Goal: Task Accomplishment & Management: Manage account settings

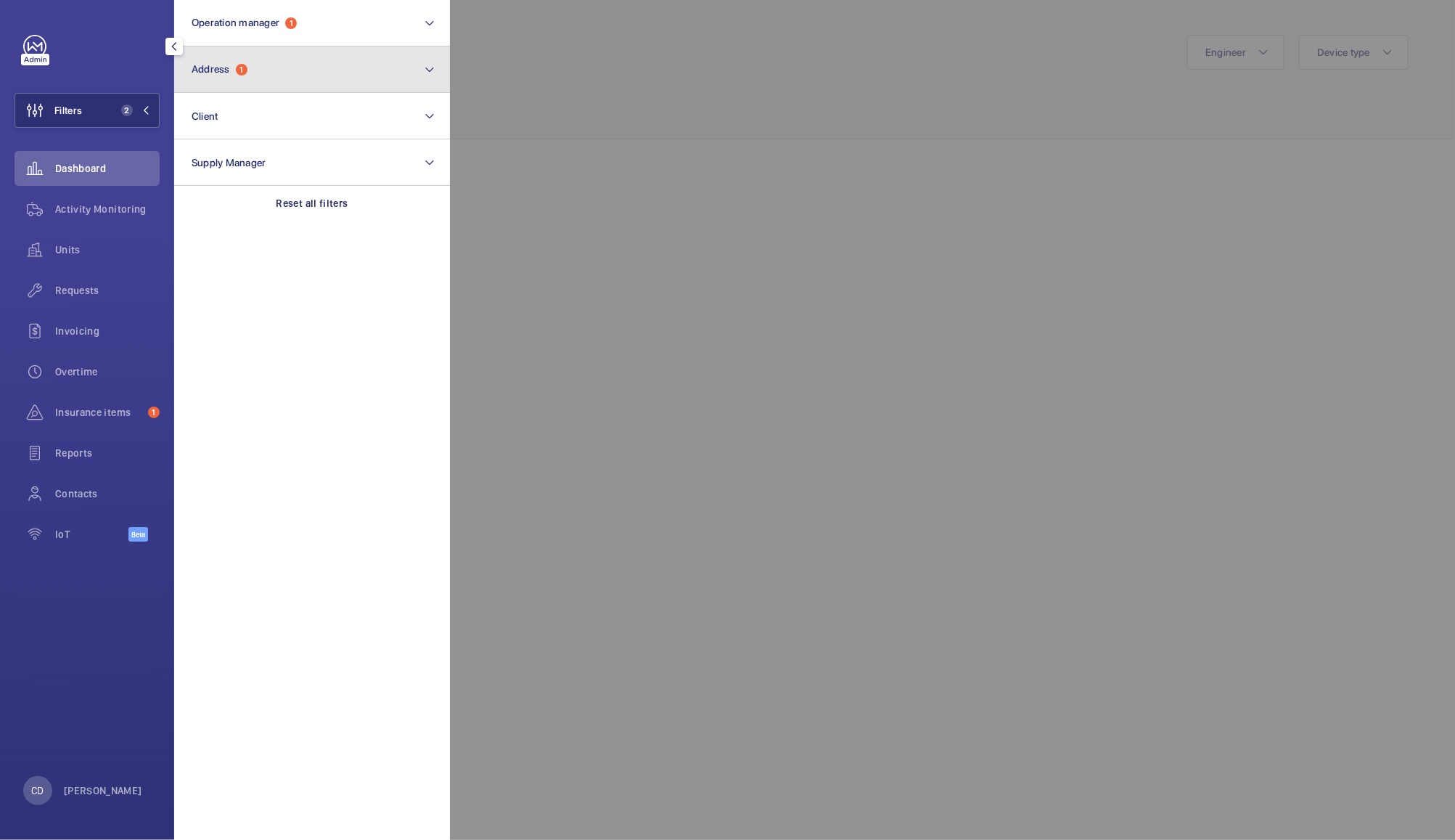
click at [313, 82] on button "Address 1" at bounding box center [312, 69] width 276 height 46
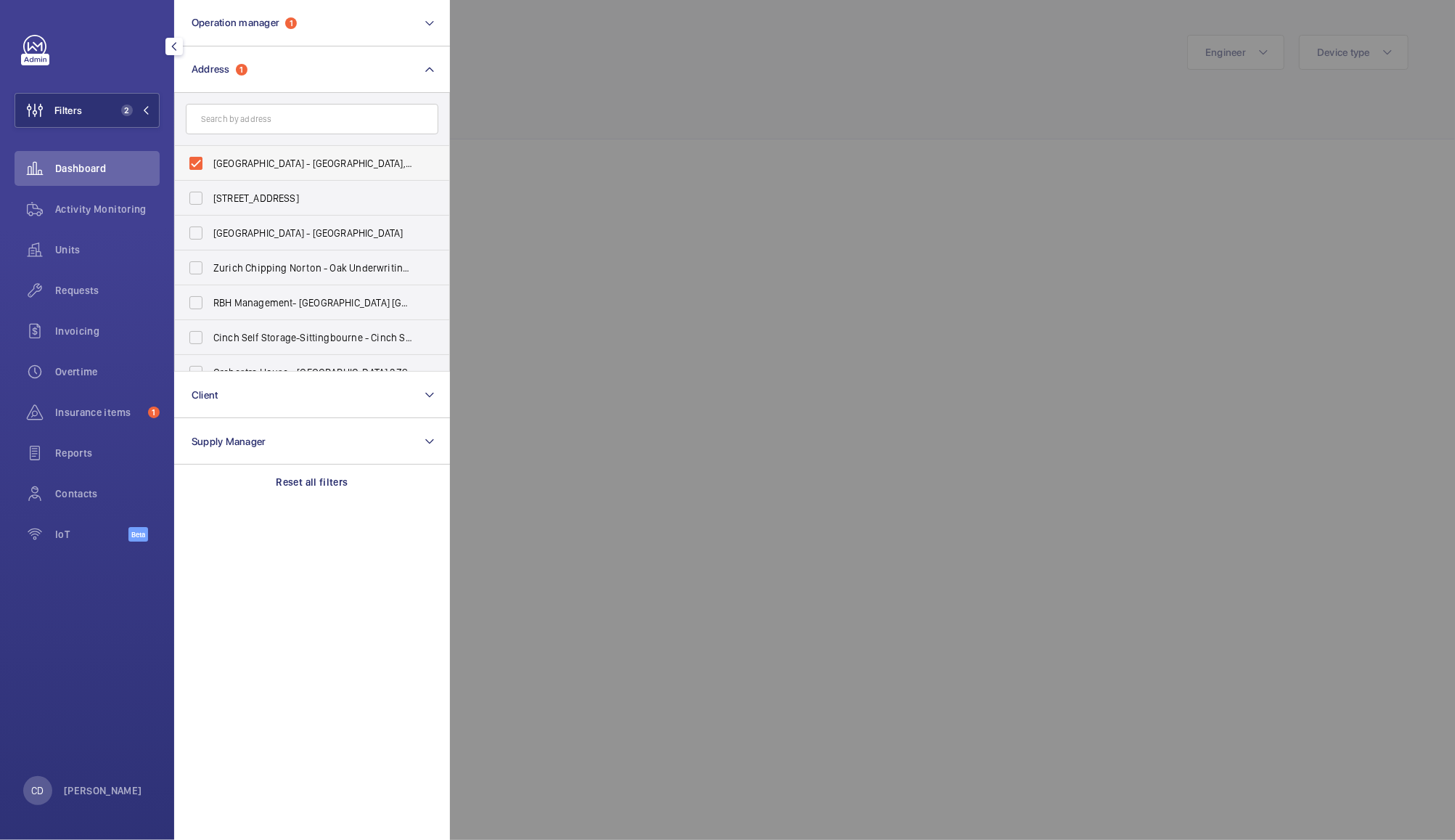
click at [240, 157] on span "[GEOGRAPHIC_DATA] - [GEOGRAPHIC_DATA], [GEOGRAPHIC_DATA]" at bounding box center [313, 163] width 199 height 15
click at [210, 157] on input "[GEOGRAPHIC_DATA] - [GEOGRAPHIC_DATA], [GEOGRAPHIC_DATA]" at bounding box center [195, 162] width 29 height 29
checkbox input "false"
click at [587, 41] on div at bounding box center [1177, 420] width 1455 height 840
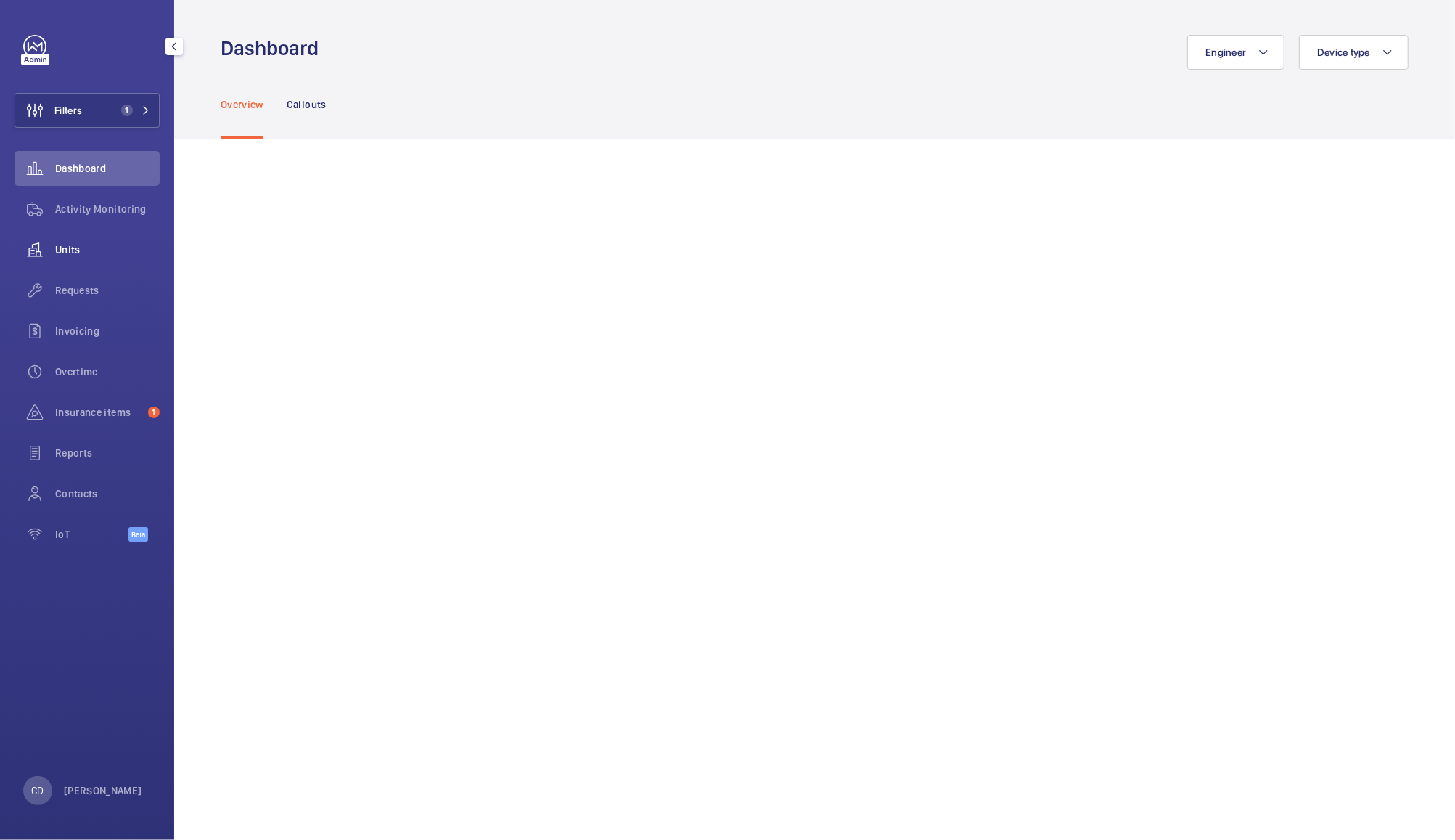
click at [52, 248] on wm-front-icon-button at bounding box center [35, 250] width 40 height 35
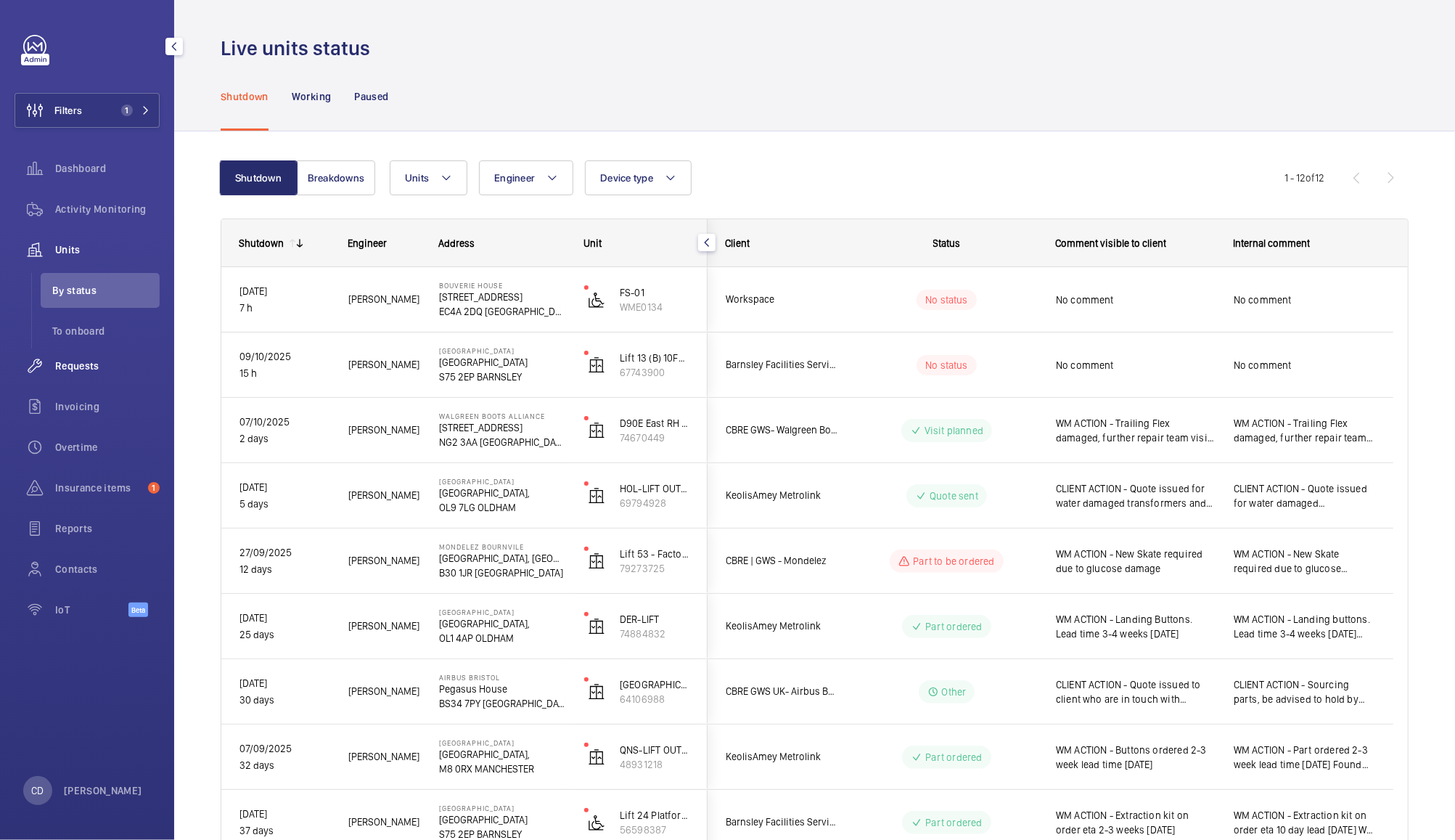
click at [85, 368] on span "Requests" at bounding box center [107, 366] width 105 height 15
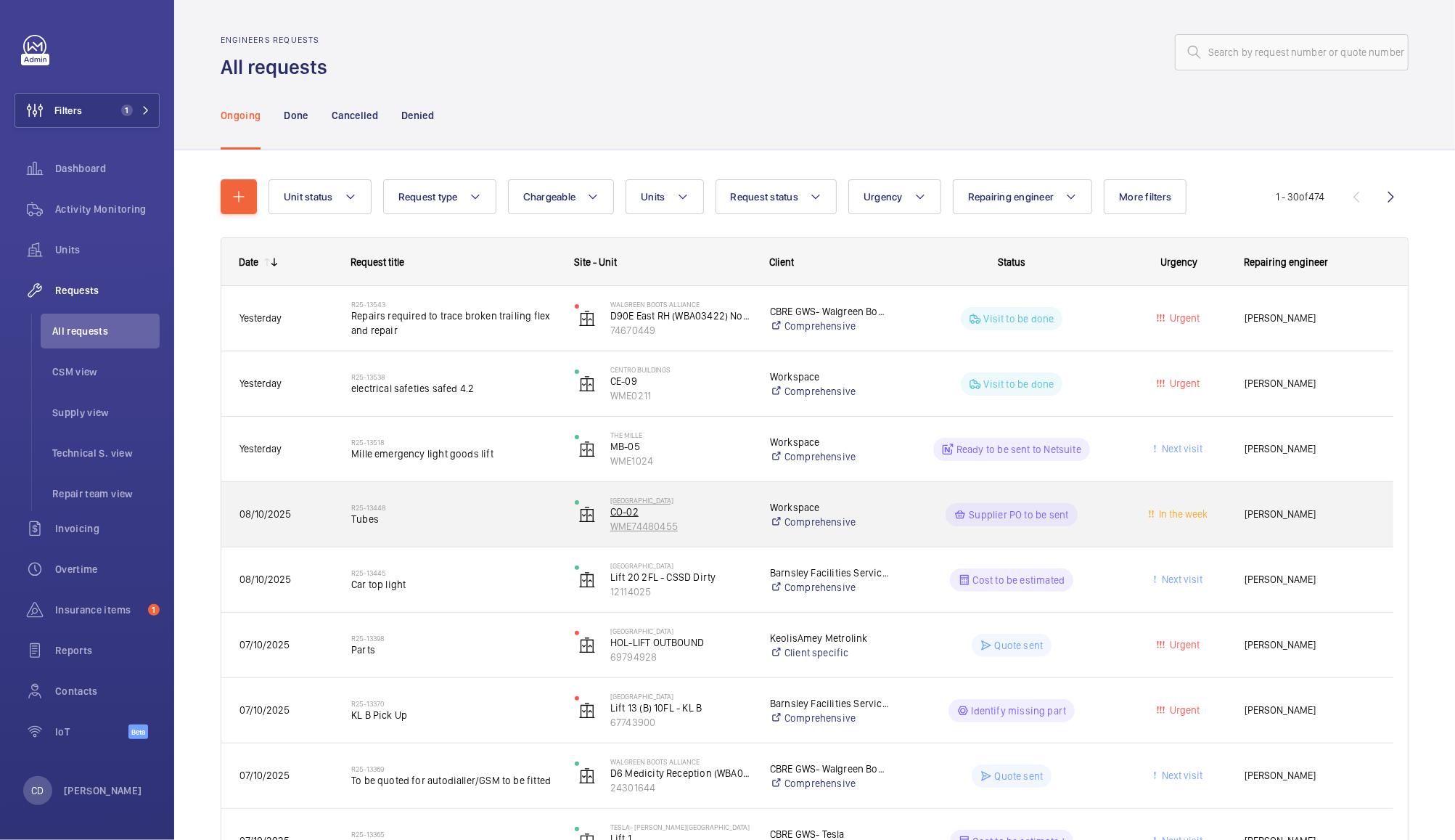
click at [723, 523] on p "WME74480455" at bounding box center [680, 527] width 141 height 15
click at [372, 519] on span "Tubes" at bounding box center [453, 519] width 204 height 15
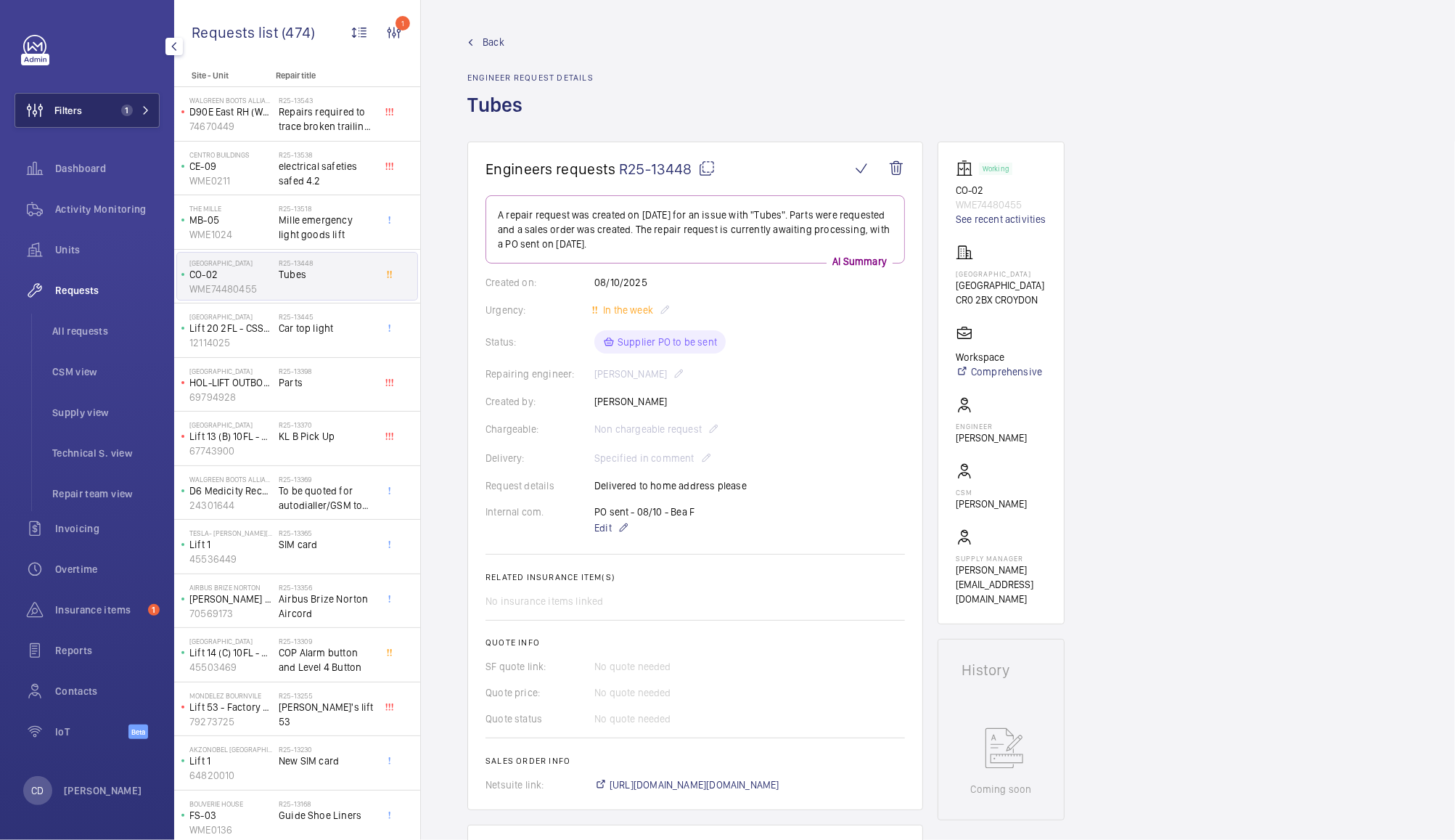
click at [59, 110] on span "Filters" at bounding box center [68, 110] width 27 height 15
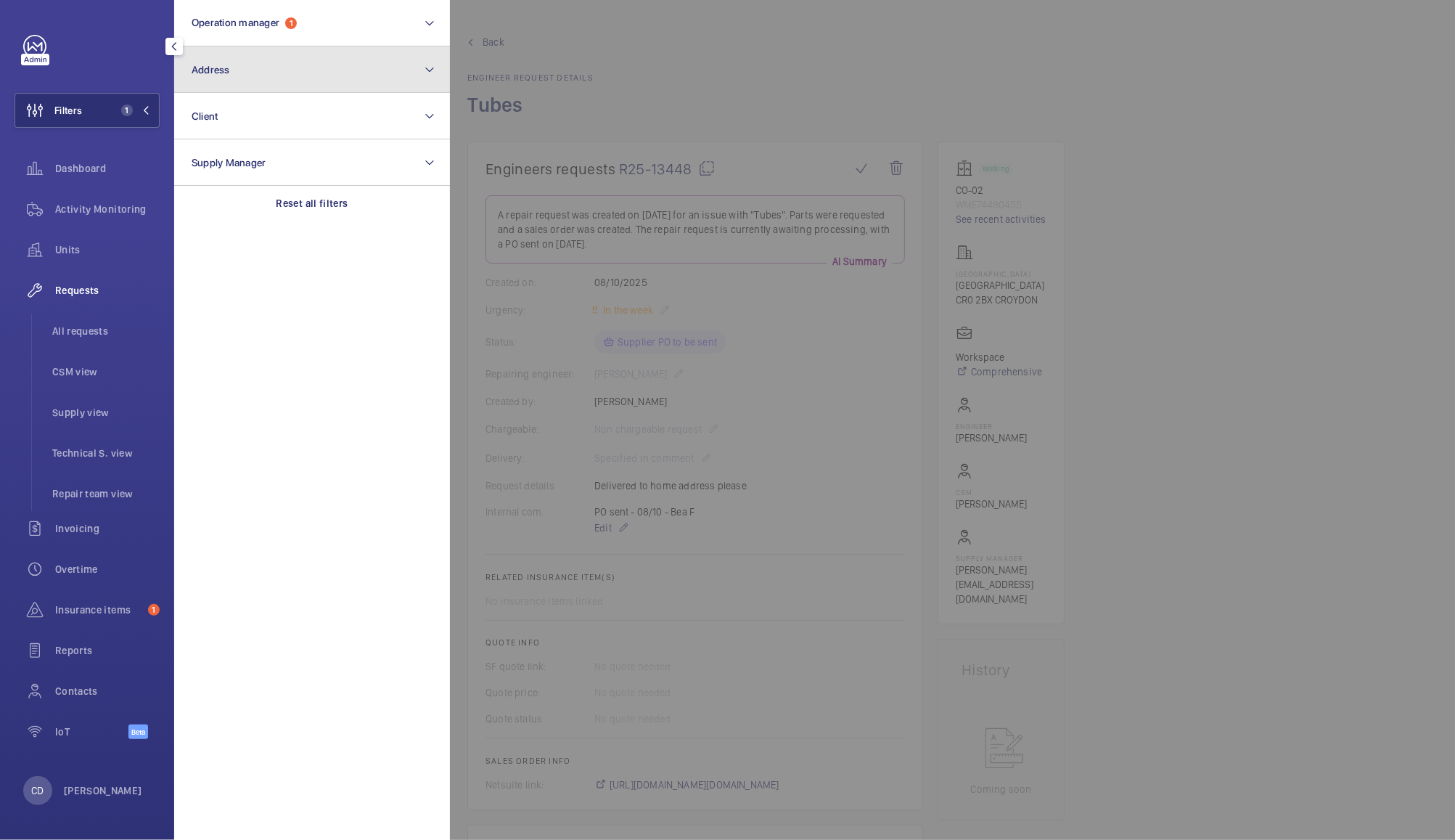
click at [247, 80] on button "Address" at bounding box center [312, 69] width 276 height 46
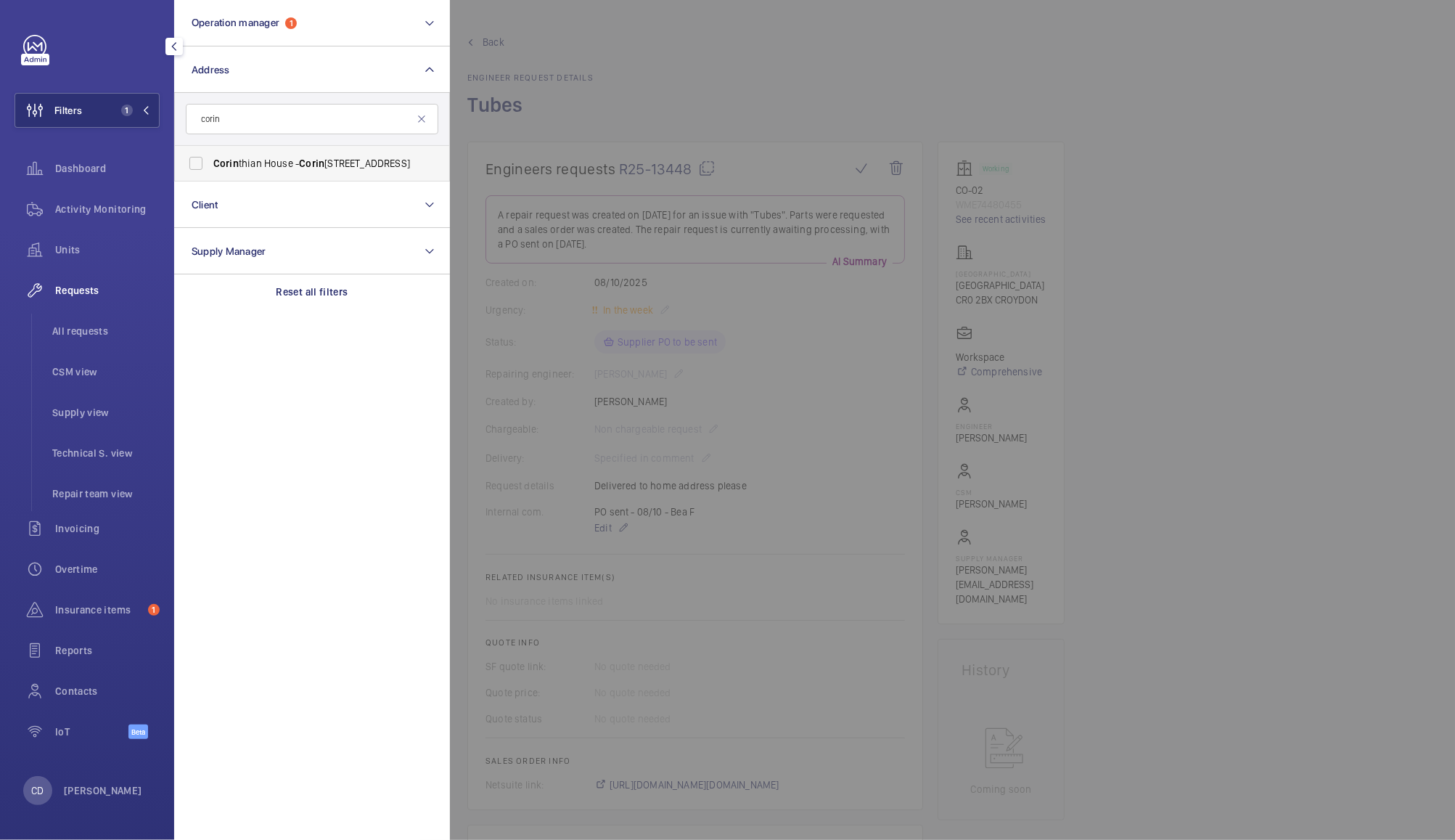
type input "corin"
click at [333, 161] on span "[PERSON_NAME] House - [PERSON_NAME][STREET_ADDRESS]" at bounding box center [313, 163] width 199 height 15
click at [210, 161] on input "[PERSON_NAME] House - [PERSON_NAME][STREET_ADDRESS]" at bounding box center [195, 162] width 29 height 29
checkbox input "true"
click at [658, 90] on div at bounding box center [1177, 420] width 1455 height 840
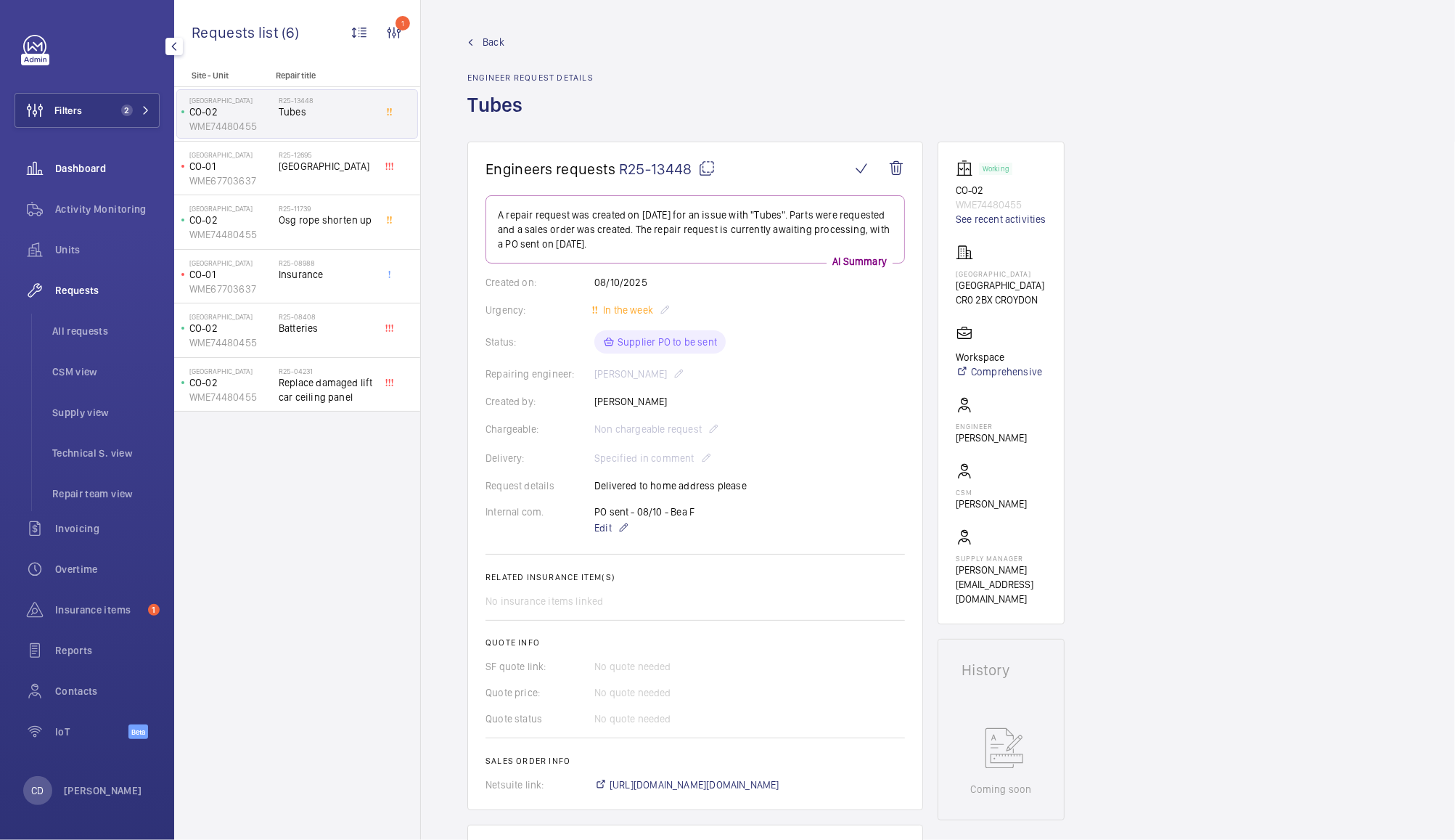
click at [92, 167] on span "Dashboard" at bounding box center [107, 168] width 105 height 15
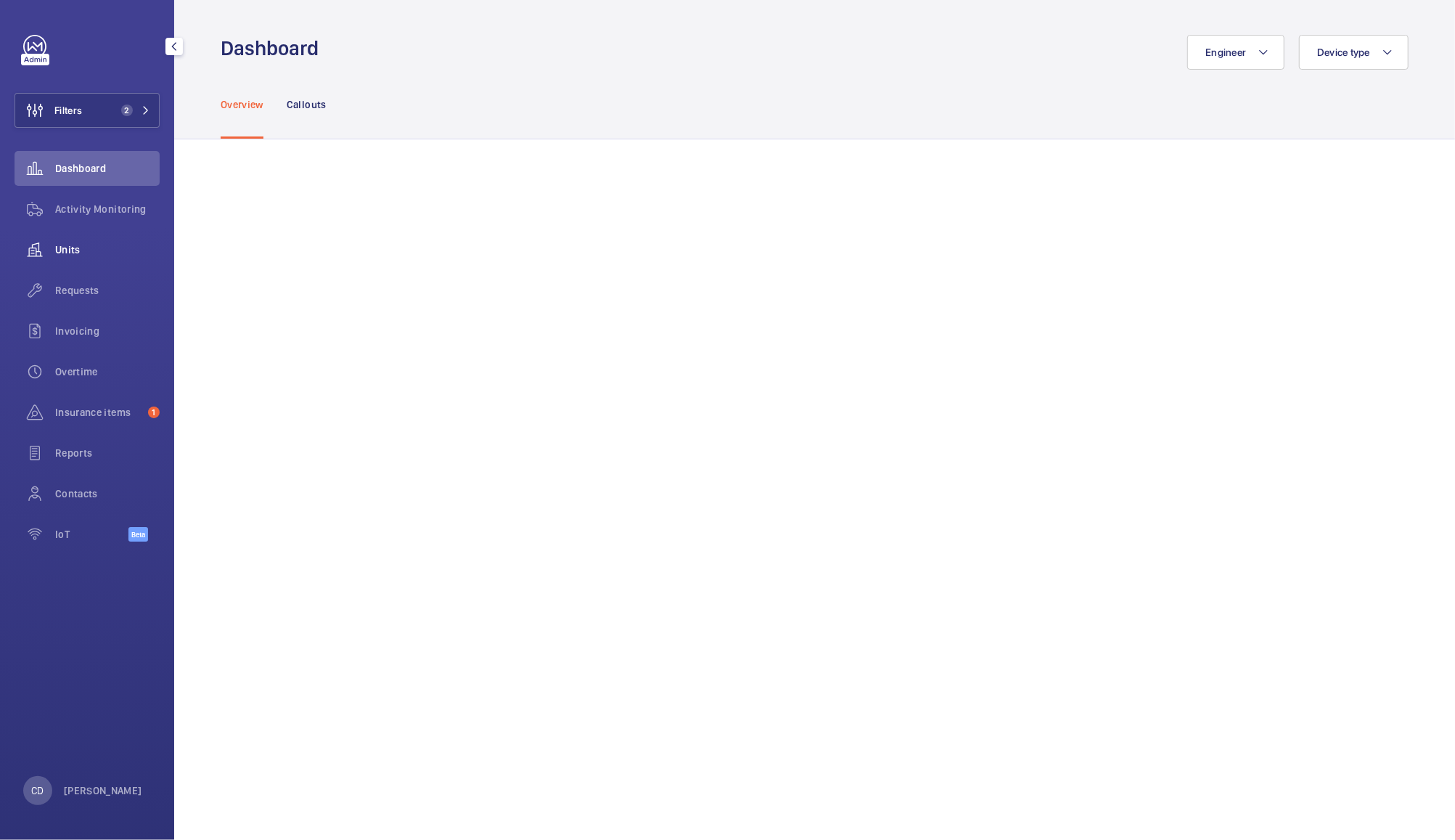
click at [52, 245] on wm-front-icon-button at bounding box center [35, 250] width 40 height 35
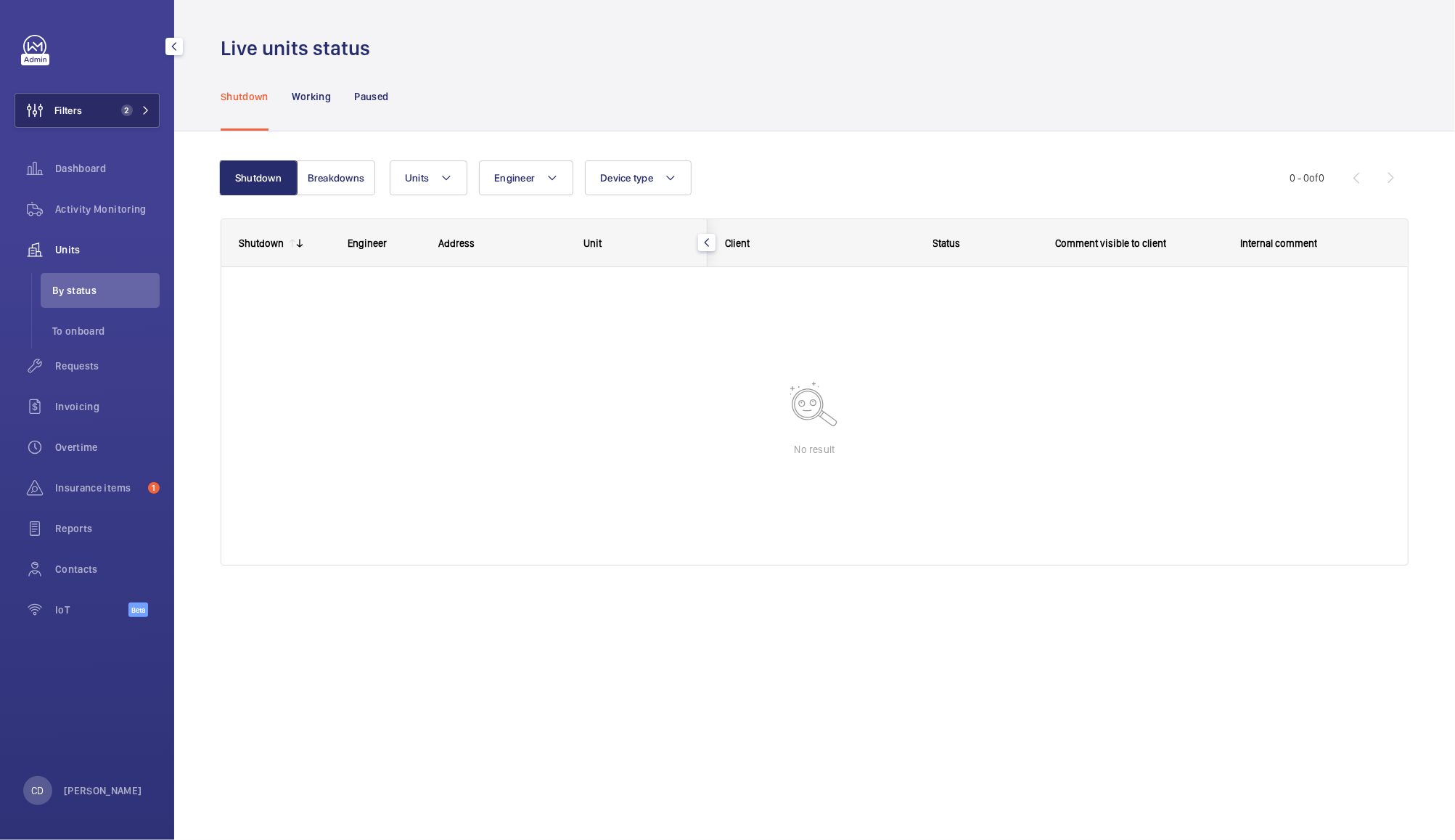
click at [112, 116] on button "Filters 2" at bounding box center [87, 110] width 145 height 35
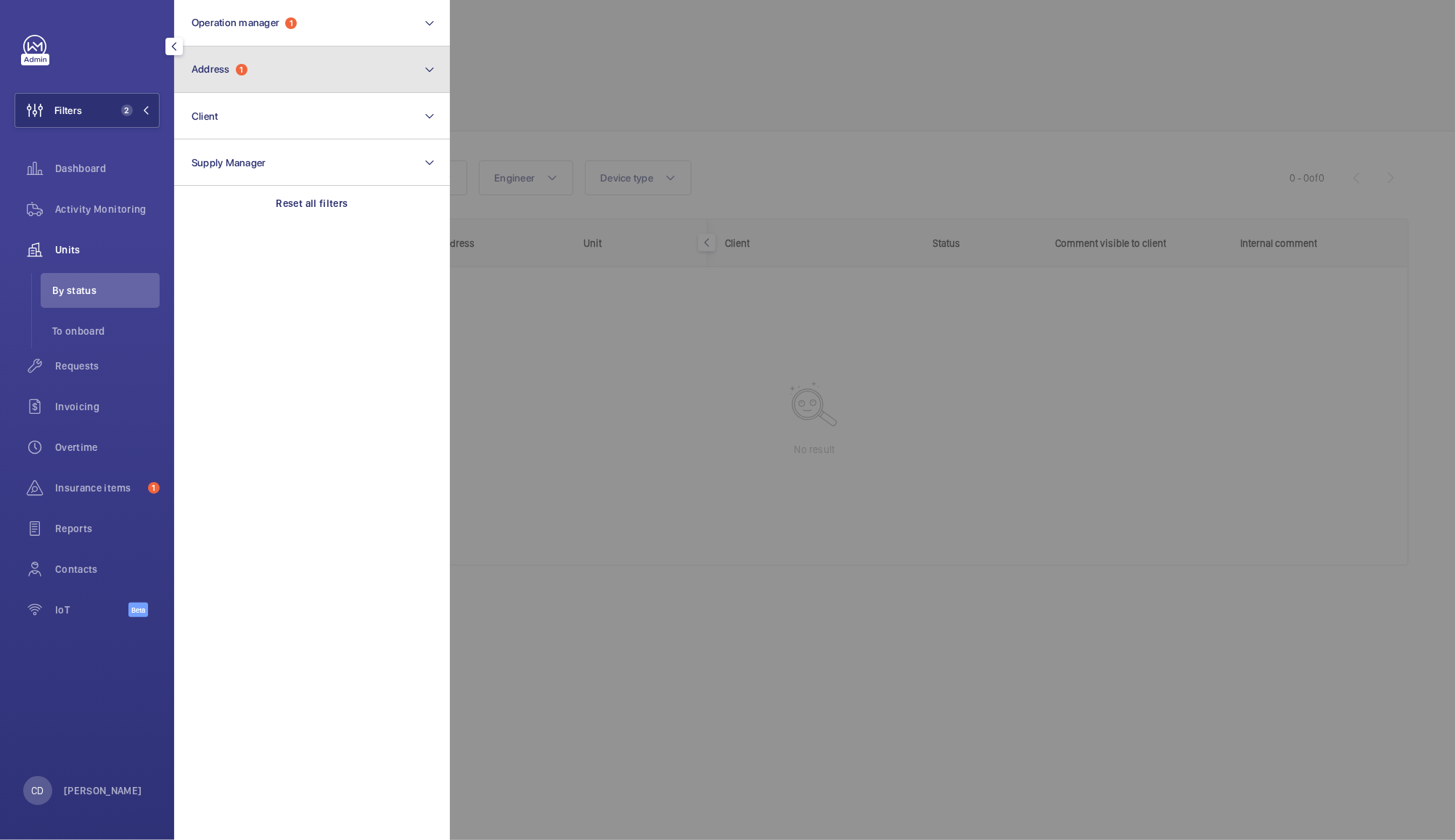
click at [309, 64] on button "Address 1" at bounding box center [312, 69] width 276 height 46
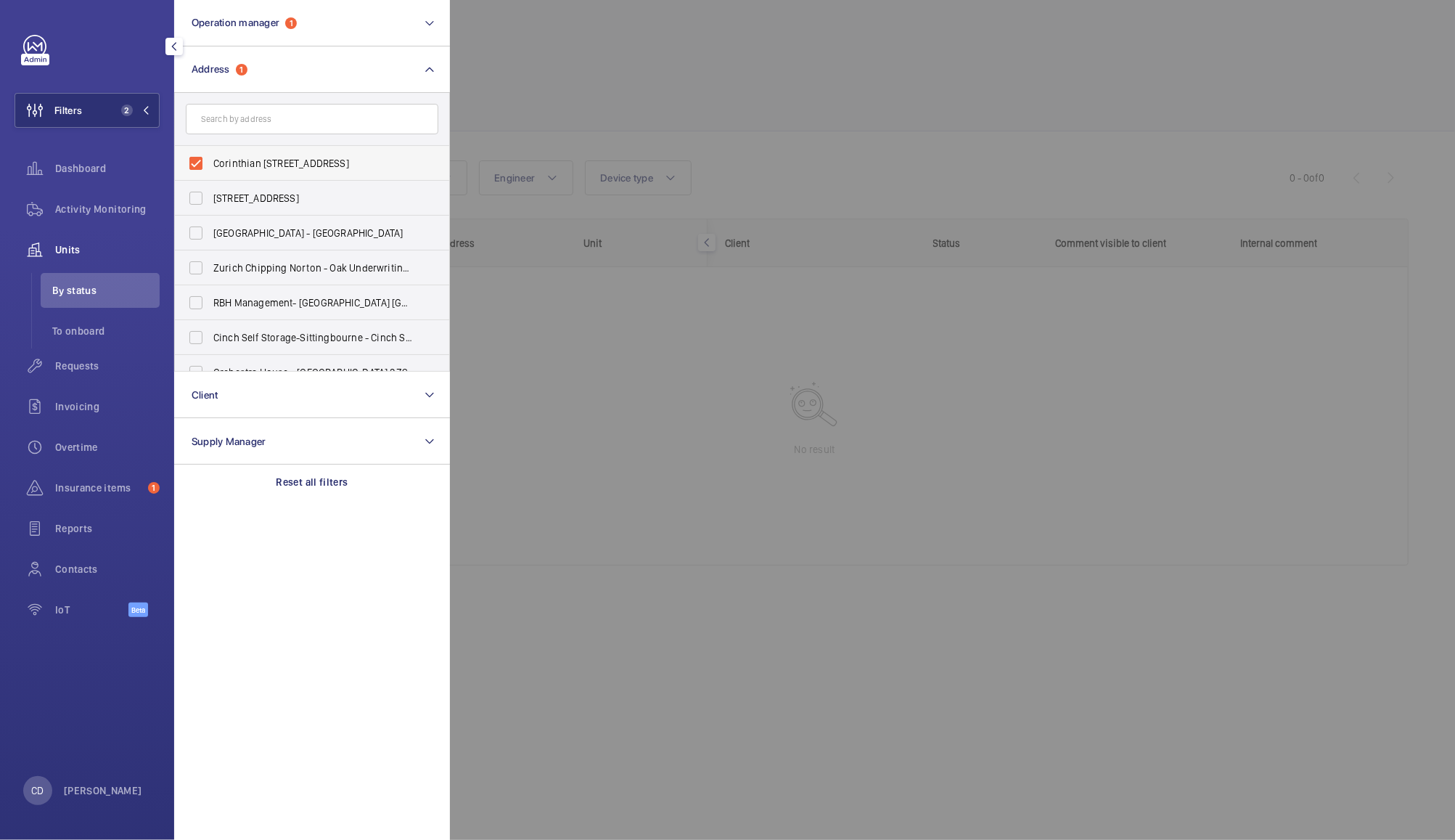
click at [302, 162] on span "Corinthian [STREET_ADDRESS]" at bounding box center [313, 163] width 199 height 15
click at [210, 162] on input "Corinthian [STREET_ADDRESS]" at bounding box center [195, 162] width 29 height 29
checkbox input "false"
click at [598, 42] on div at bounding box center [1177, 420] width 1455 height 840
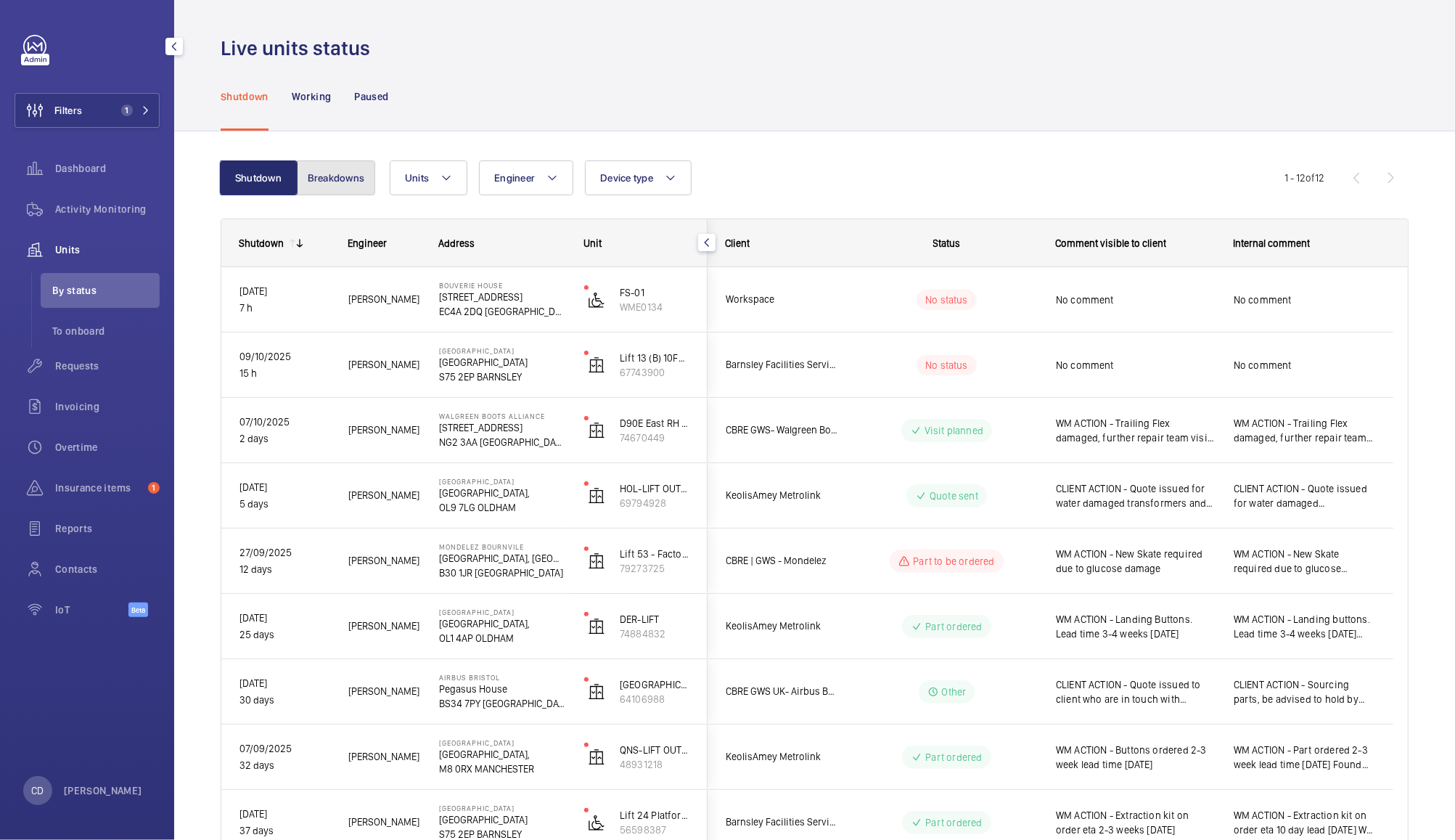
click at [343, 176] on button "Breakdowns" at bounding box center [336, 178] width 78 height 35
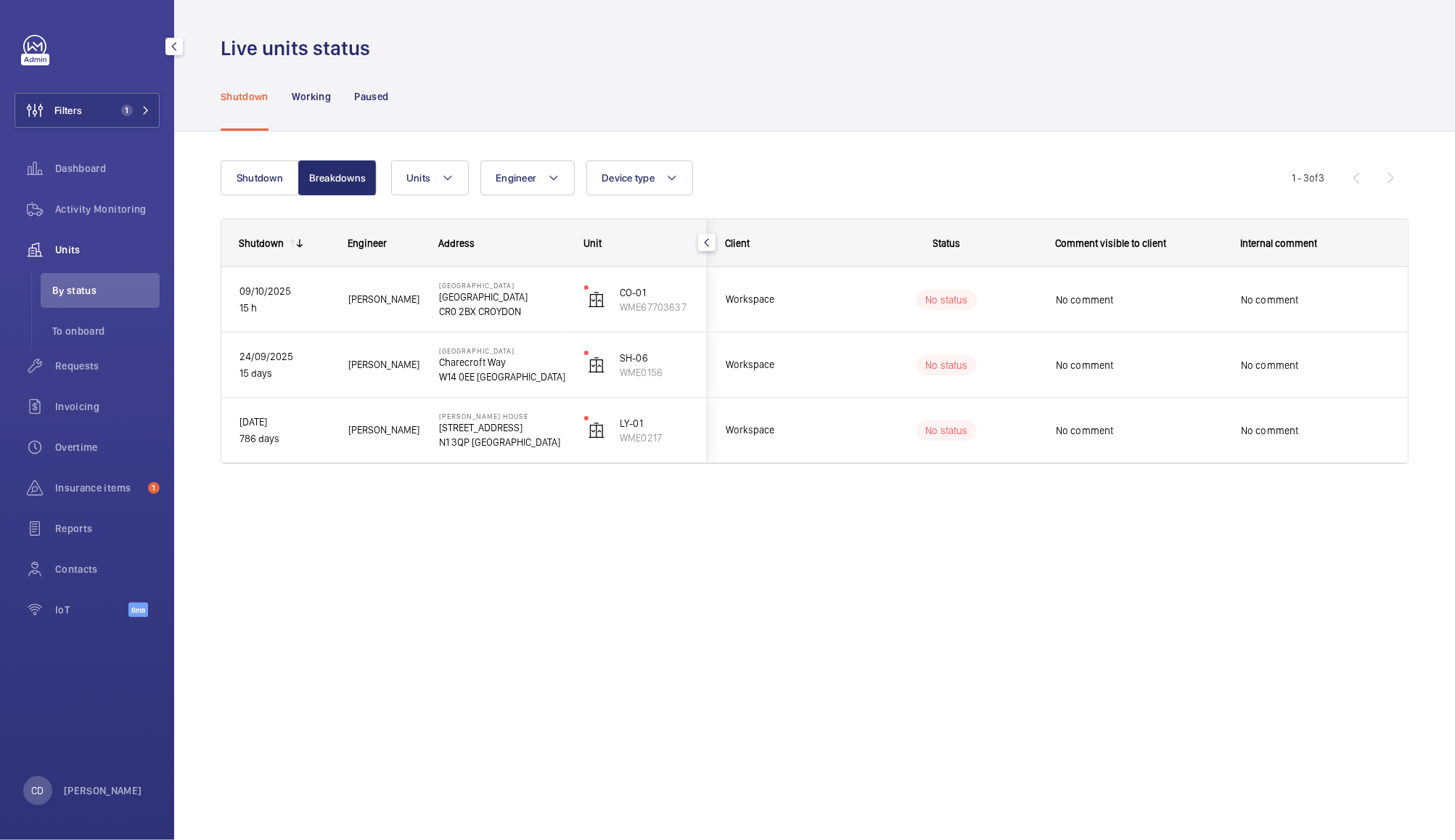
click at [1134, 439] on div "No comment" at bounding box center [1139, 430] width 167 height 34
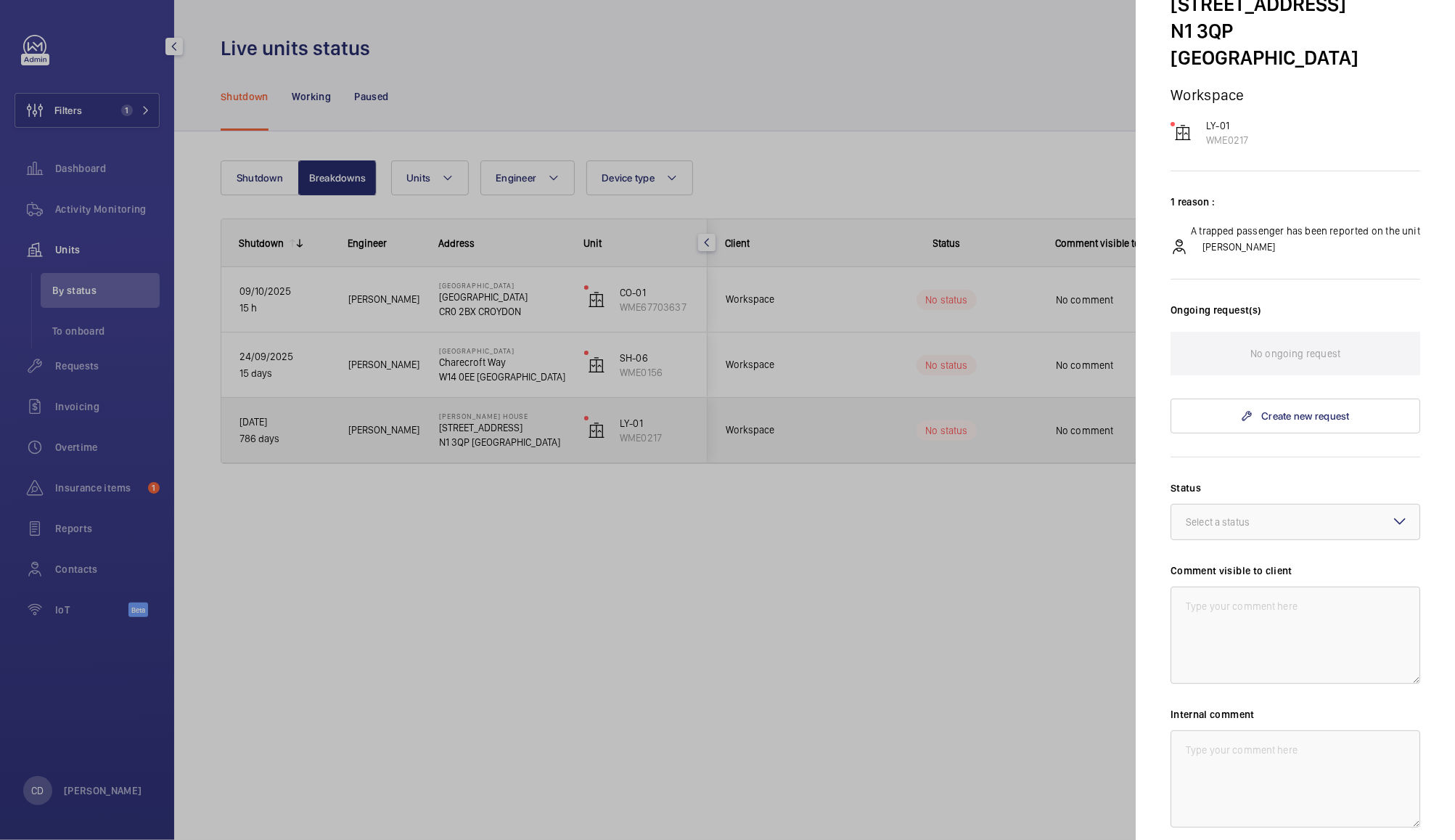
scroll to position [208, 0]
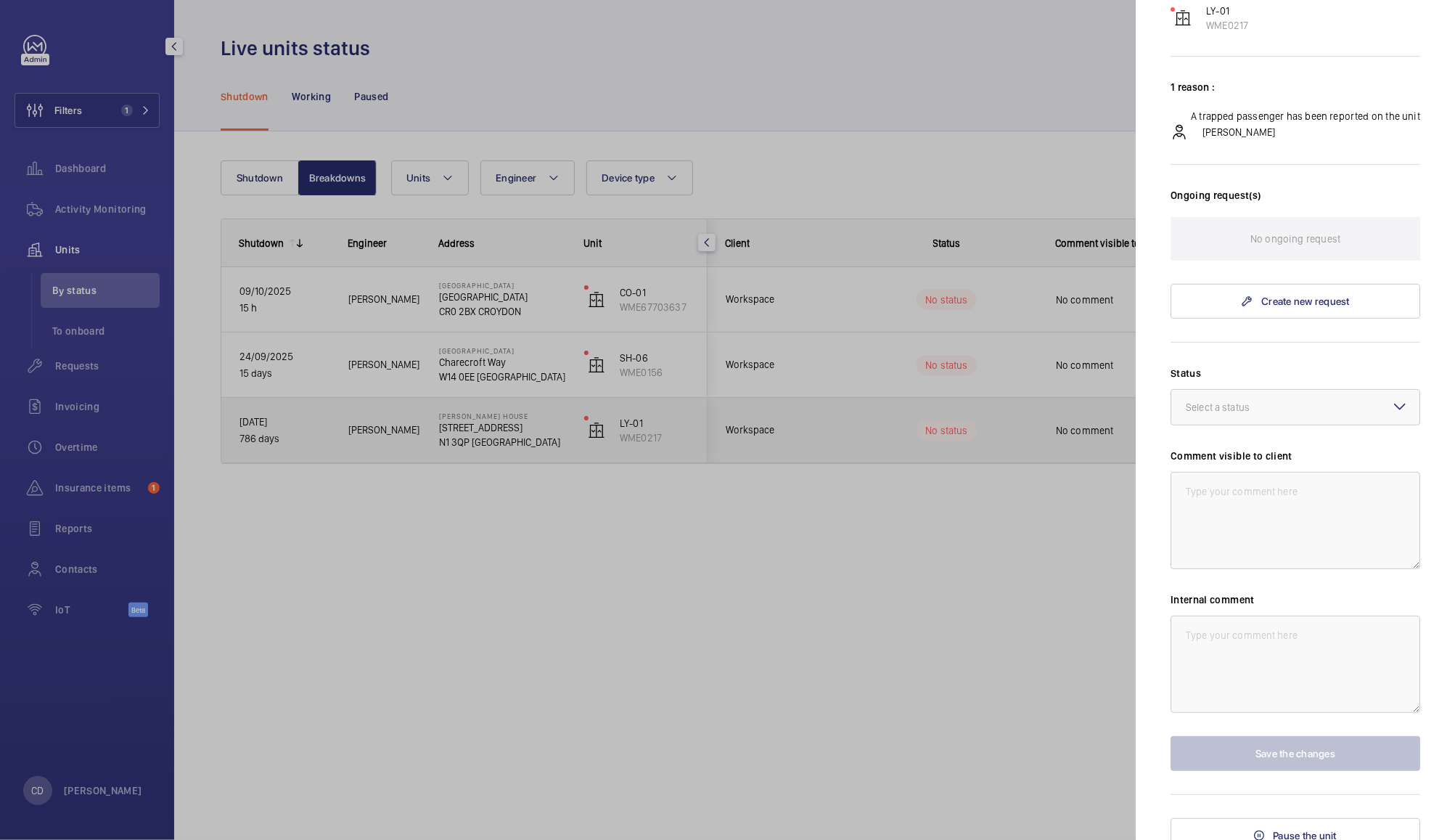
click at [950, 590] on div at bounding box center [727, 420] width 1455 height 840
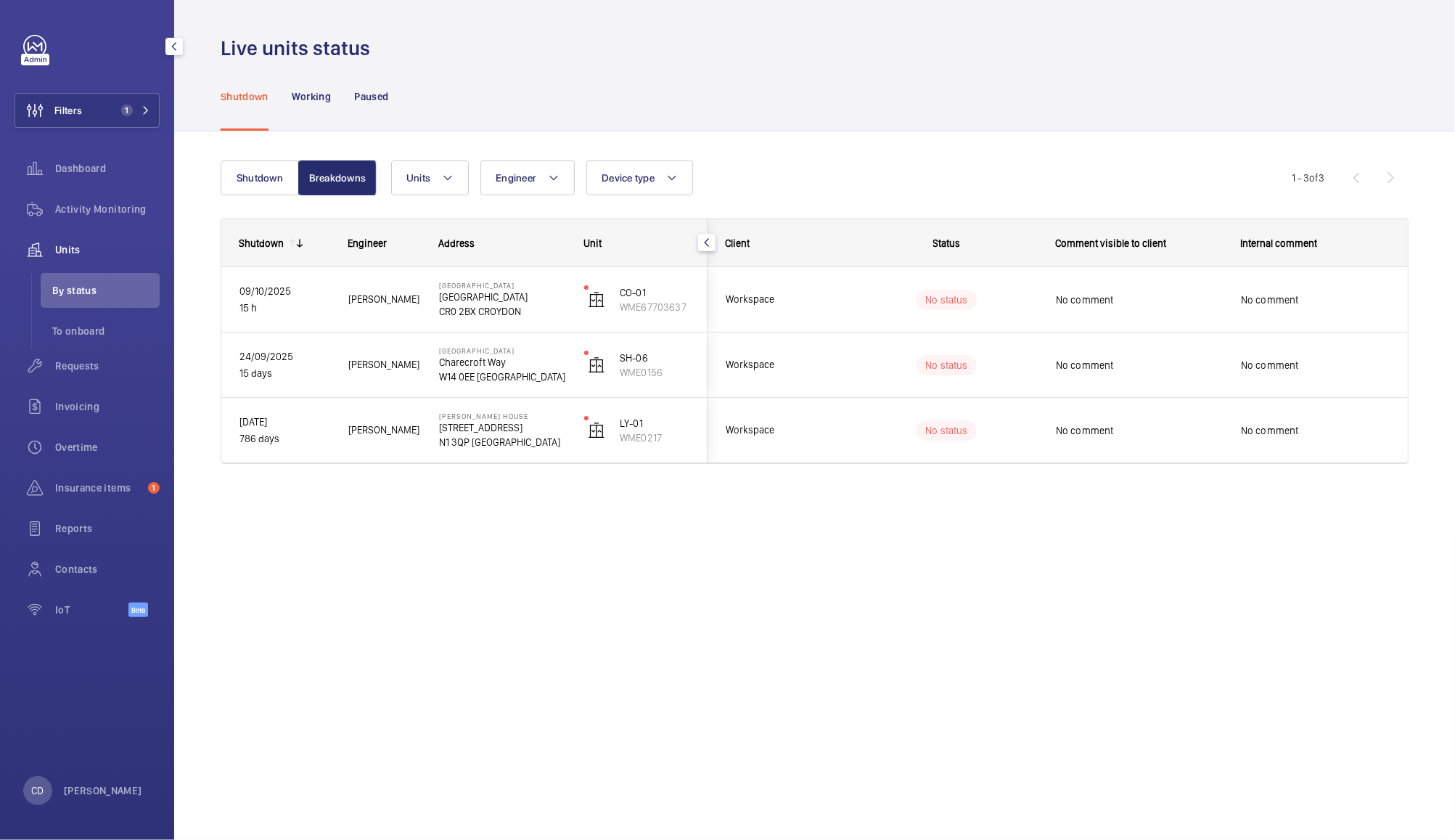
scroll to position [0, 0]
click at [263, 434] on p "786 days" at bounding box center [284, 439] width 90 height 16
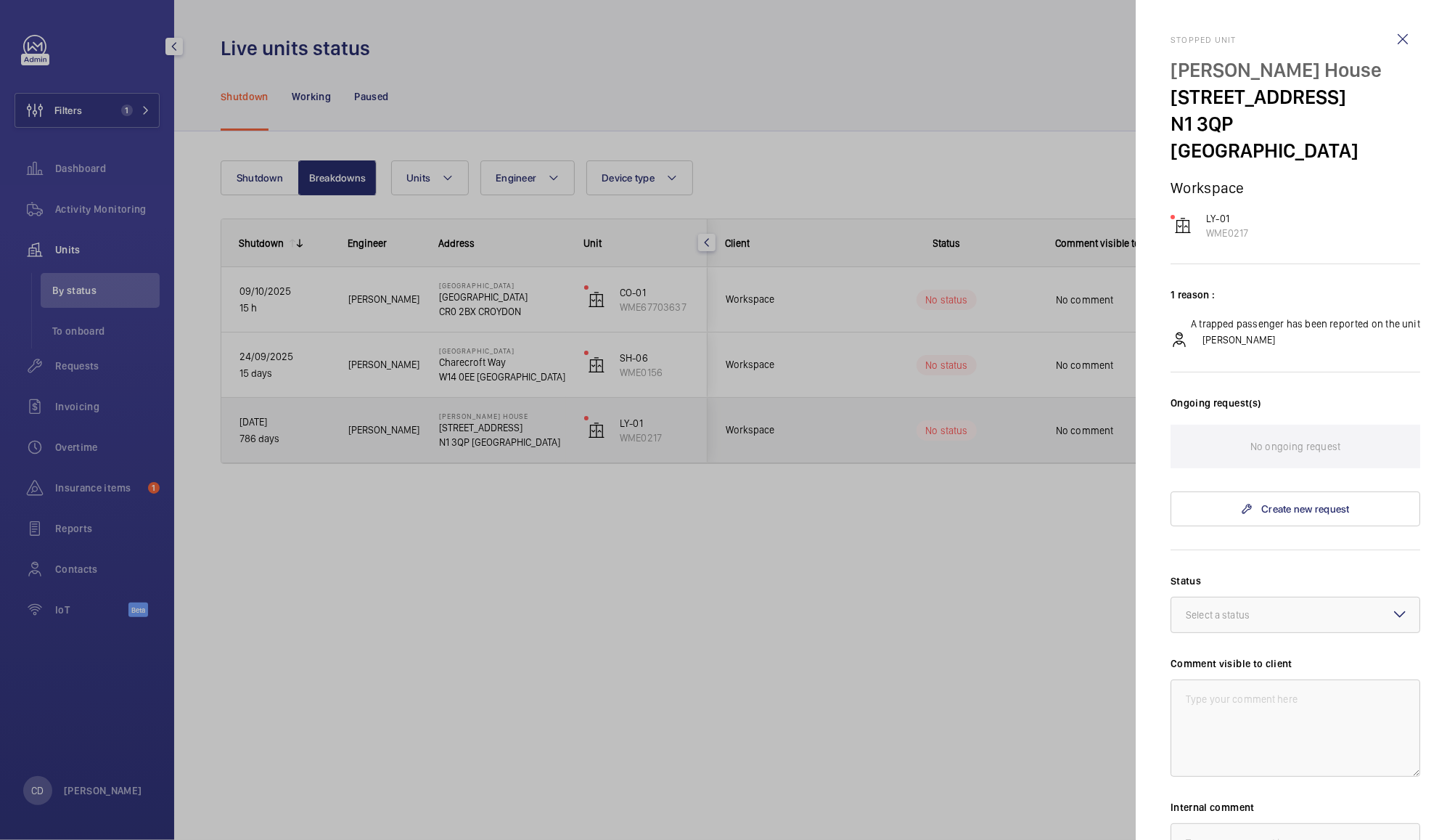
click at [113, 210] on div at bounding box center [727, 420] width 1455 height 840
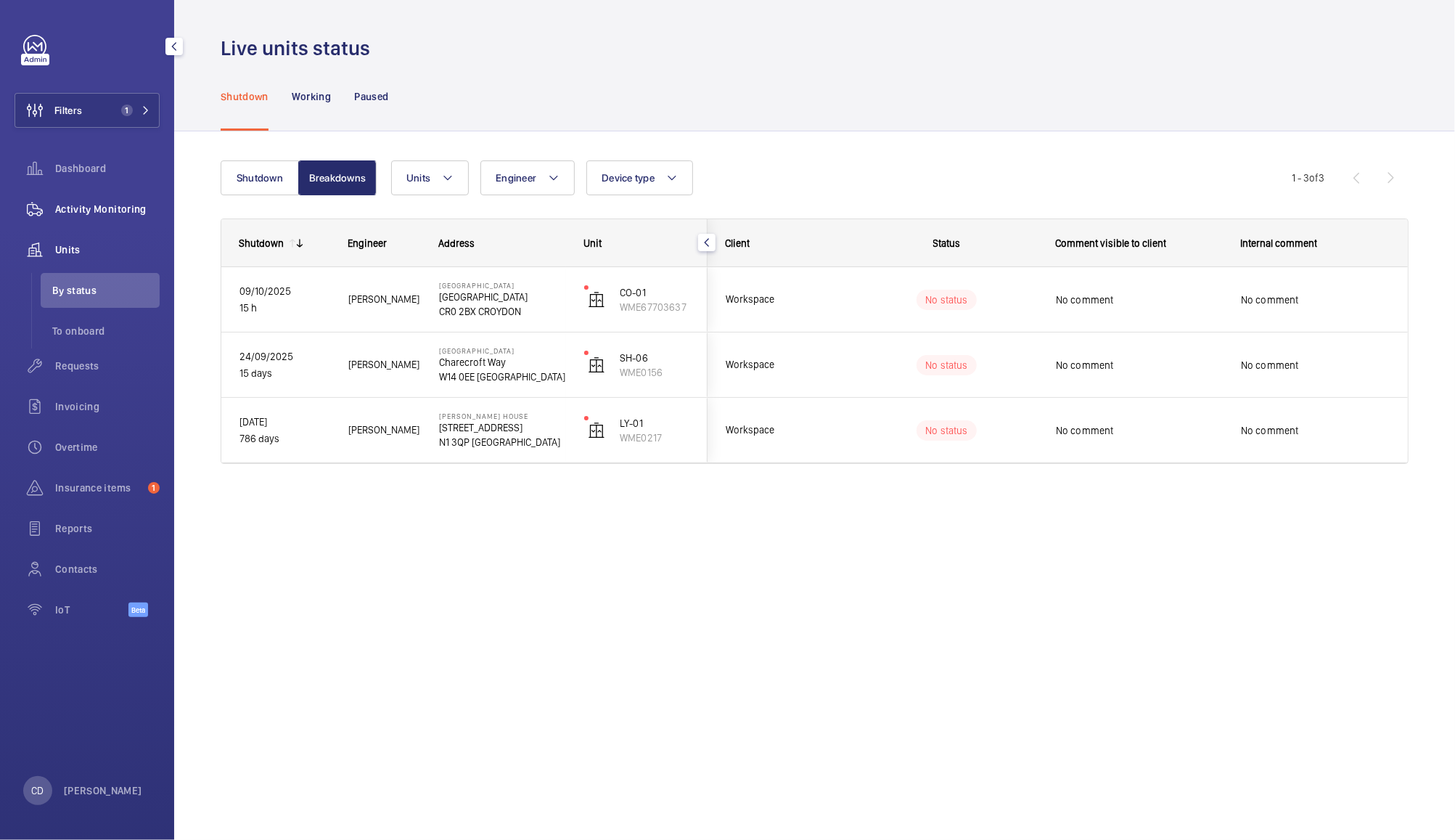
click at [105, 212] on span "Activity Monitoring" at bounding box center [107, 209] width 105 height 15
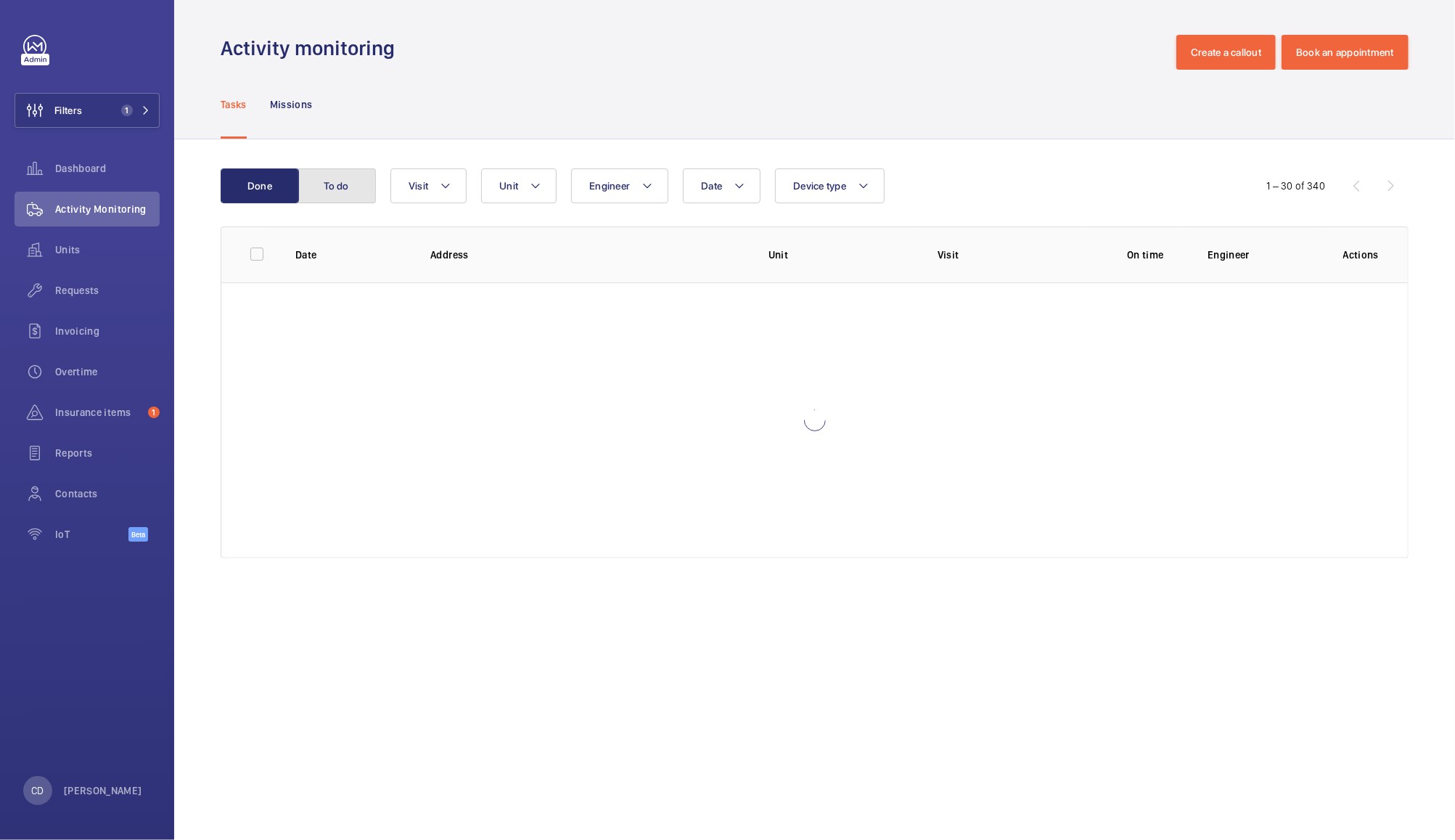
click at [324, 174] on button "To do" at bounding box center [336, 185] width 78 height 35
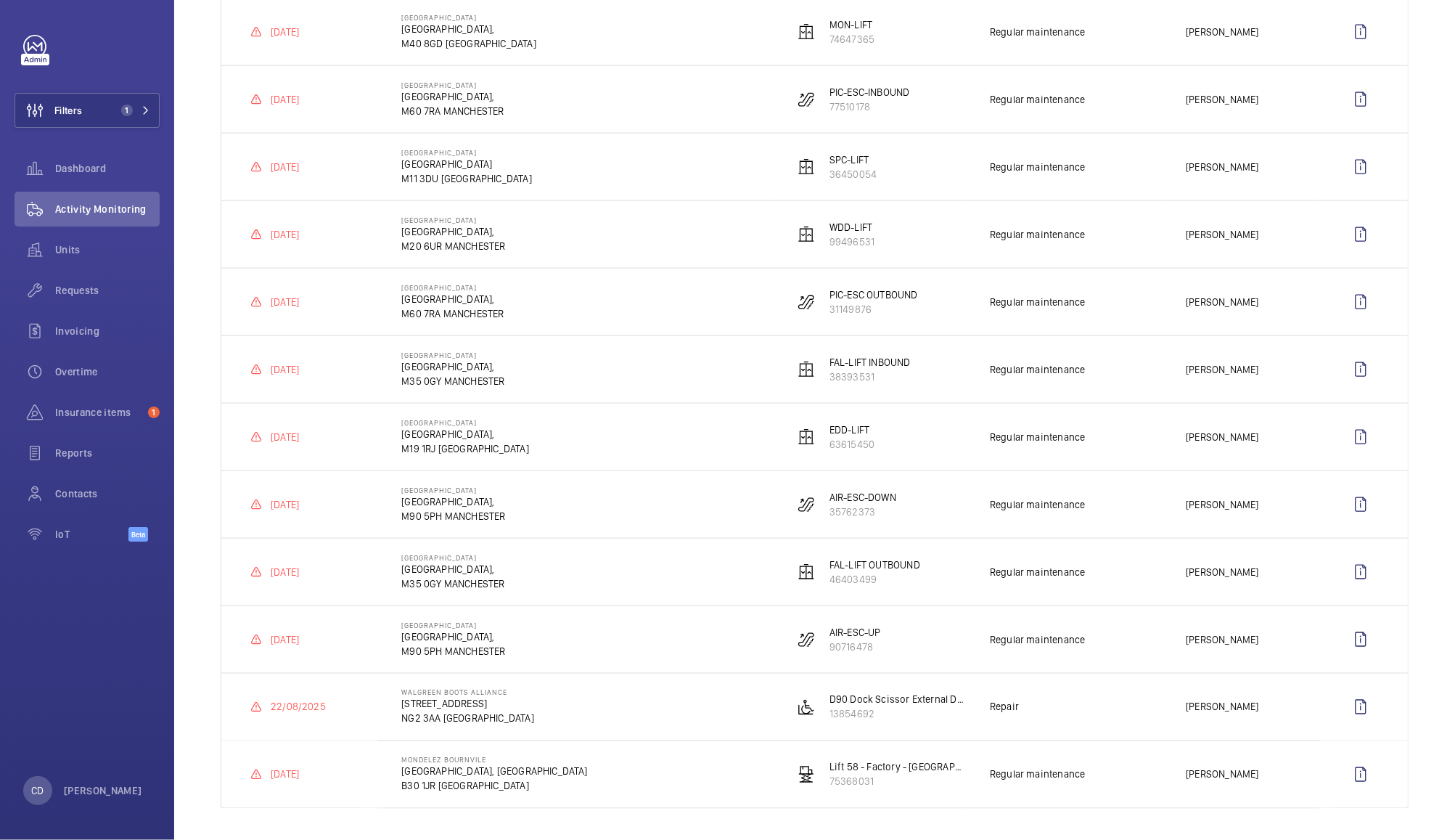
scroll to position [1509, 0]
click at [1138, 708] on td "Repair" at bounding box center [1065, 703] width 196 height 68
click at [1351, 706] on wm-front-icon-button at bounding box center [1361, 703] width 35 height 35
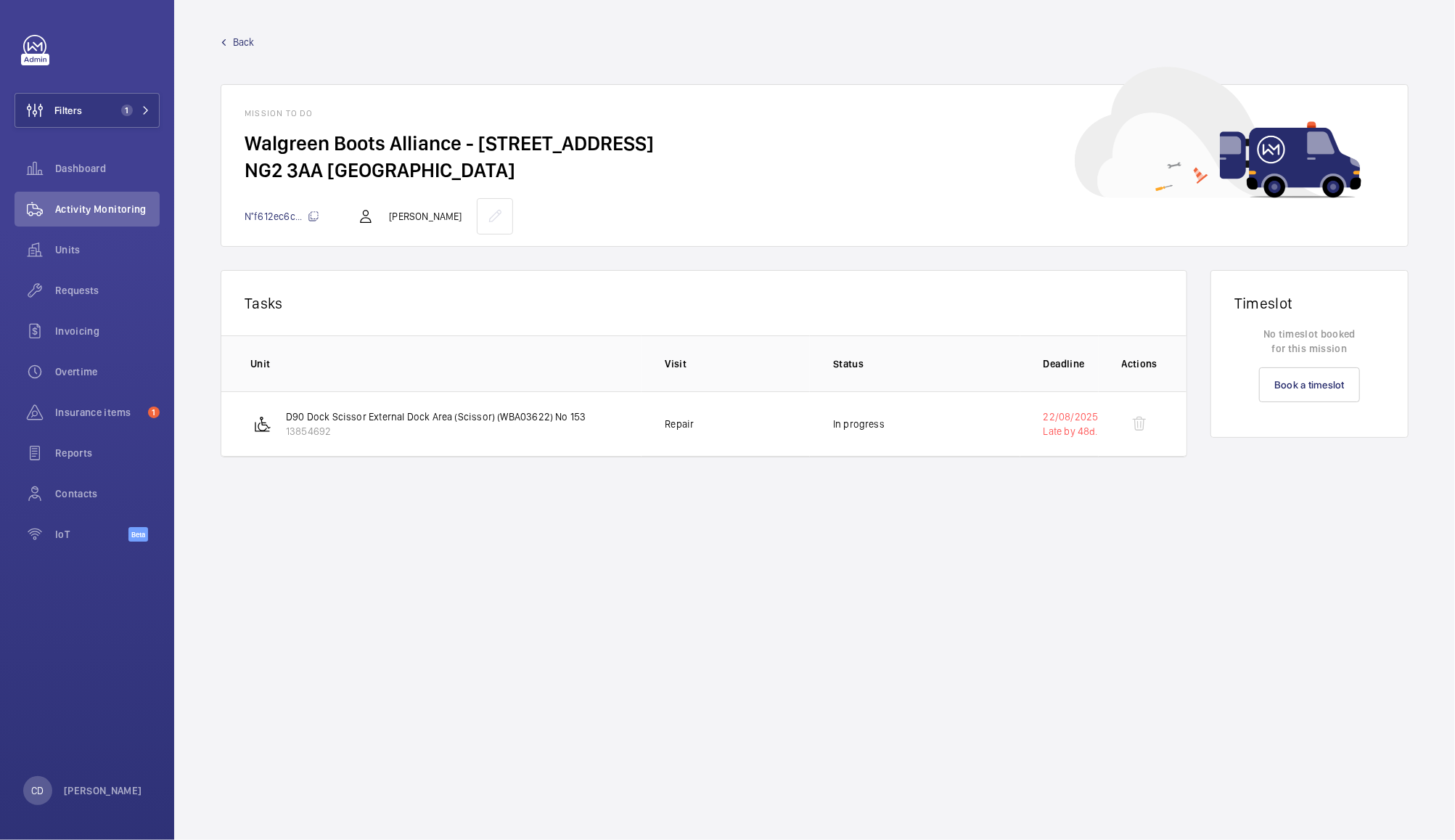
click at [1142, 425] on div at bounding box center [1139, 424] width 35 height 35
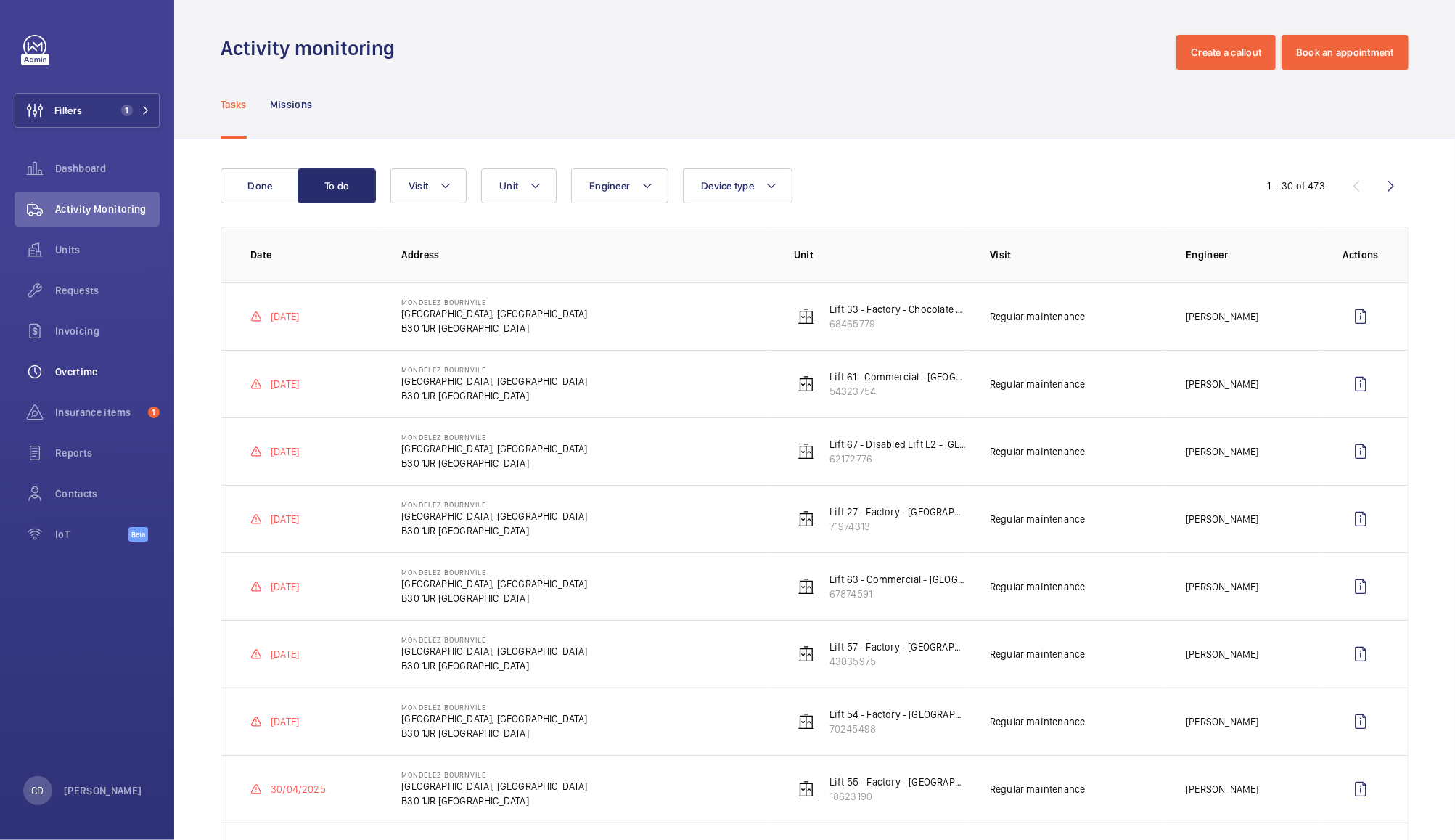
click at [74, 373] on span "Overtime" at bounding box center [107, 372] width 105 height 15
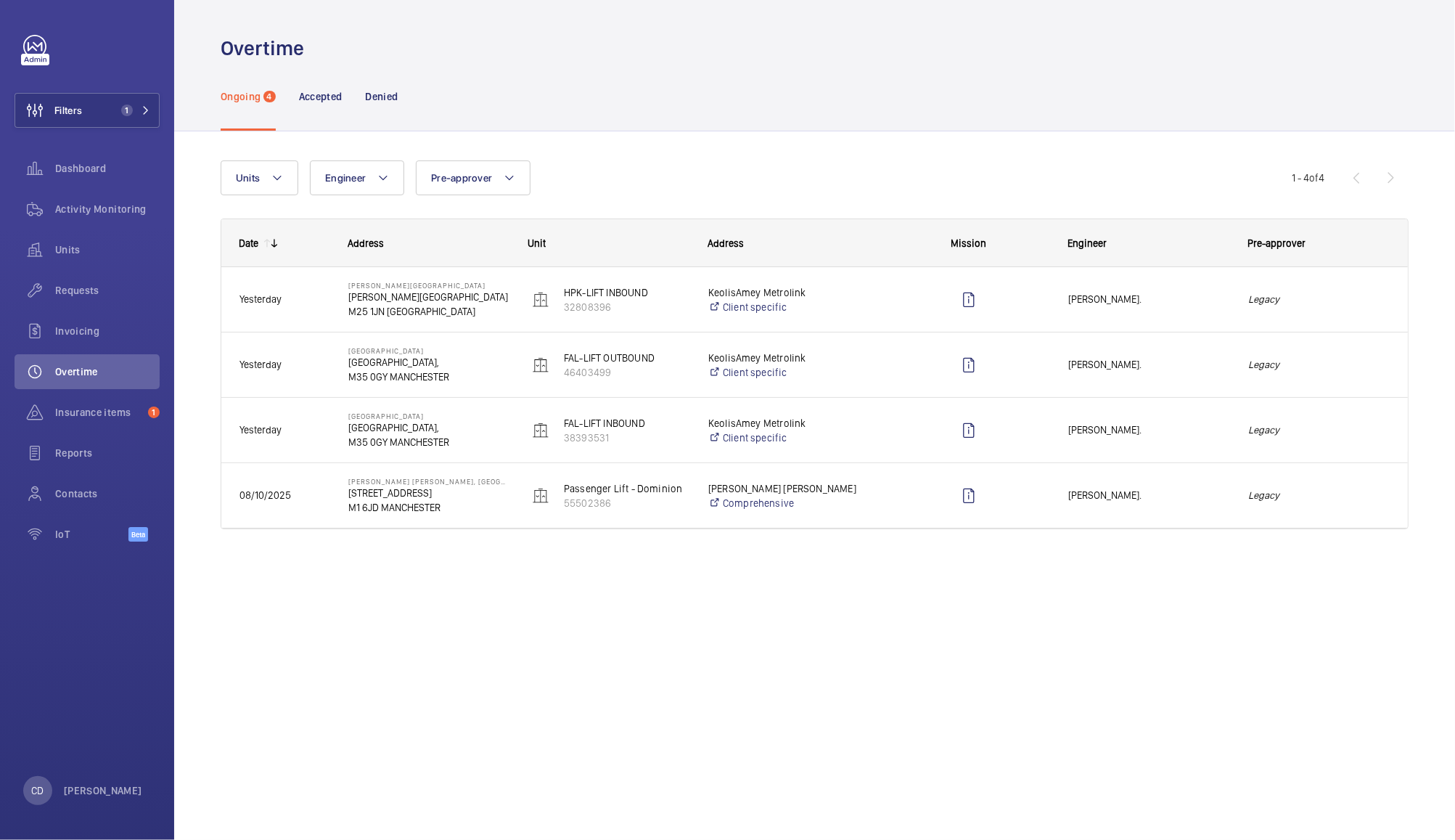
click at [1333, 492] on em "Legacy" at bounding box center [1319, 495] width 143 height 16
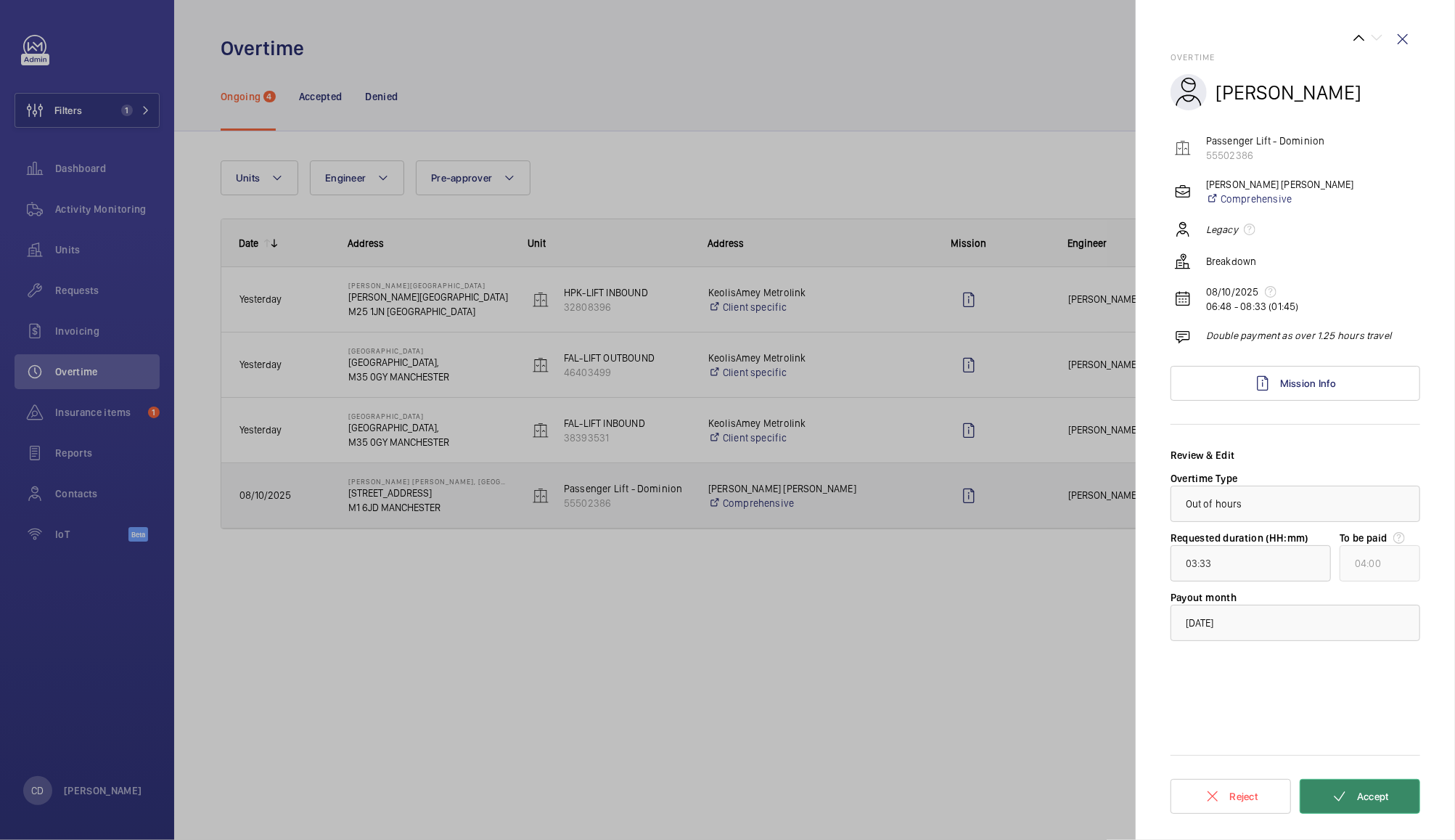
click at [1390, 799] on button "Accept" at bounding box center [1360, 796] width 120 height 35
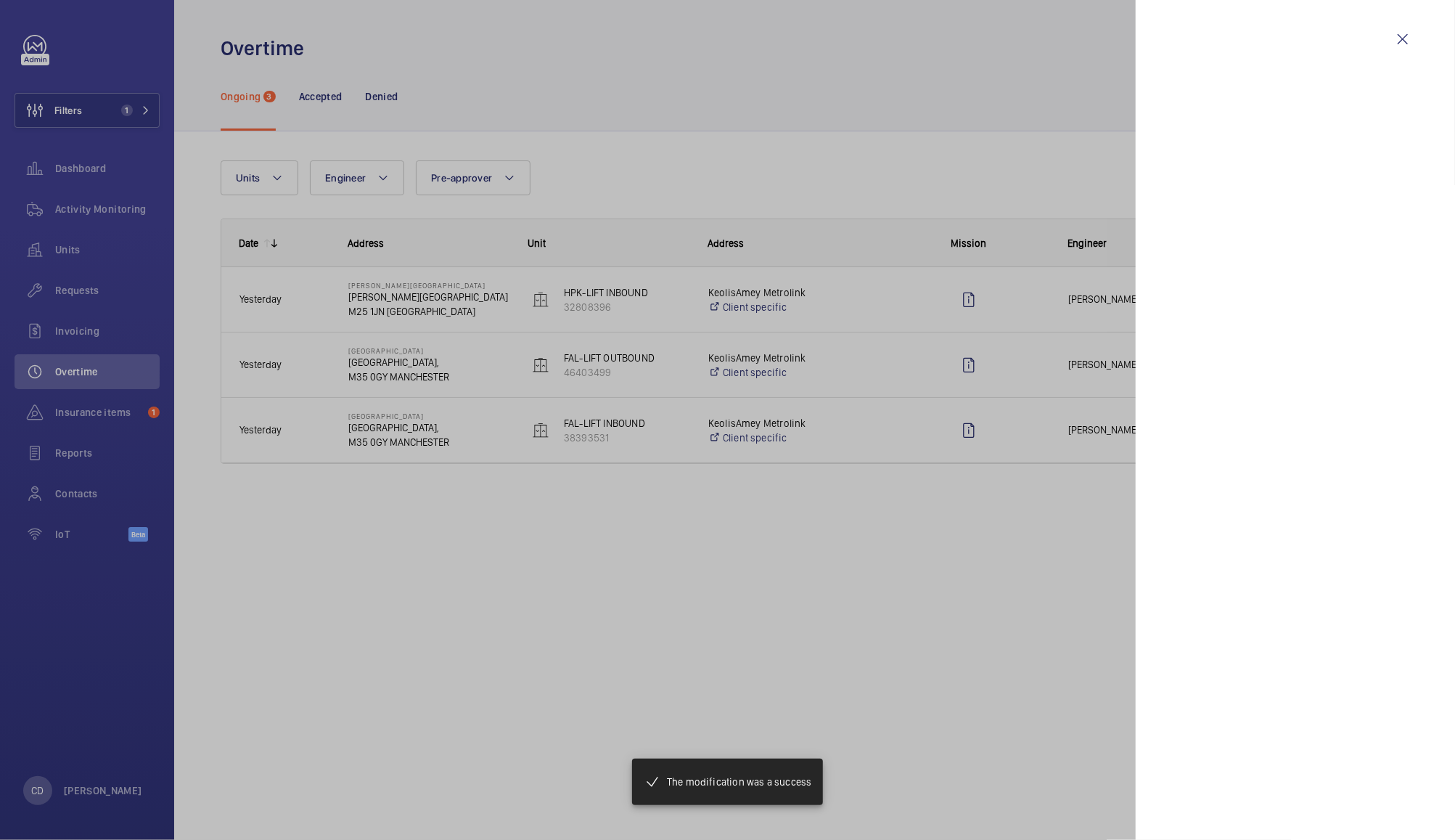
click at [1017, 429] on div at bounding box center [727, 420] width 1455 height 840
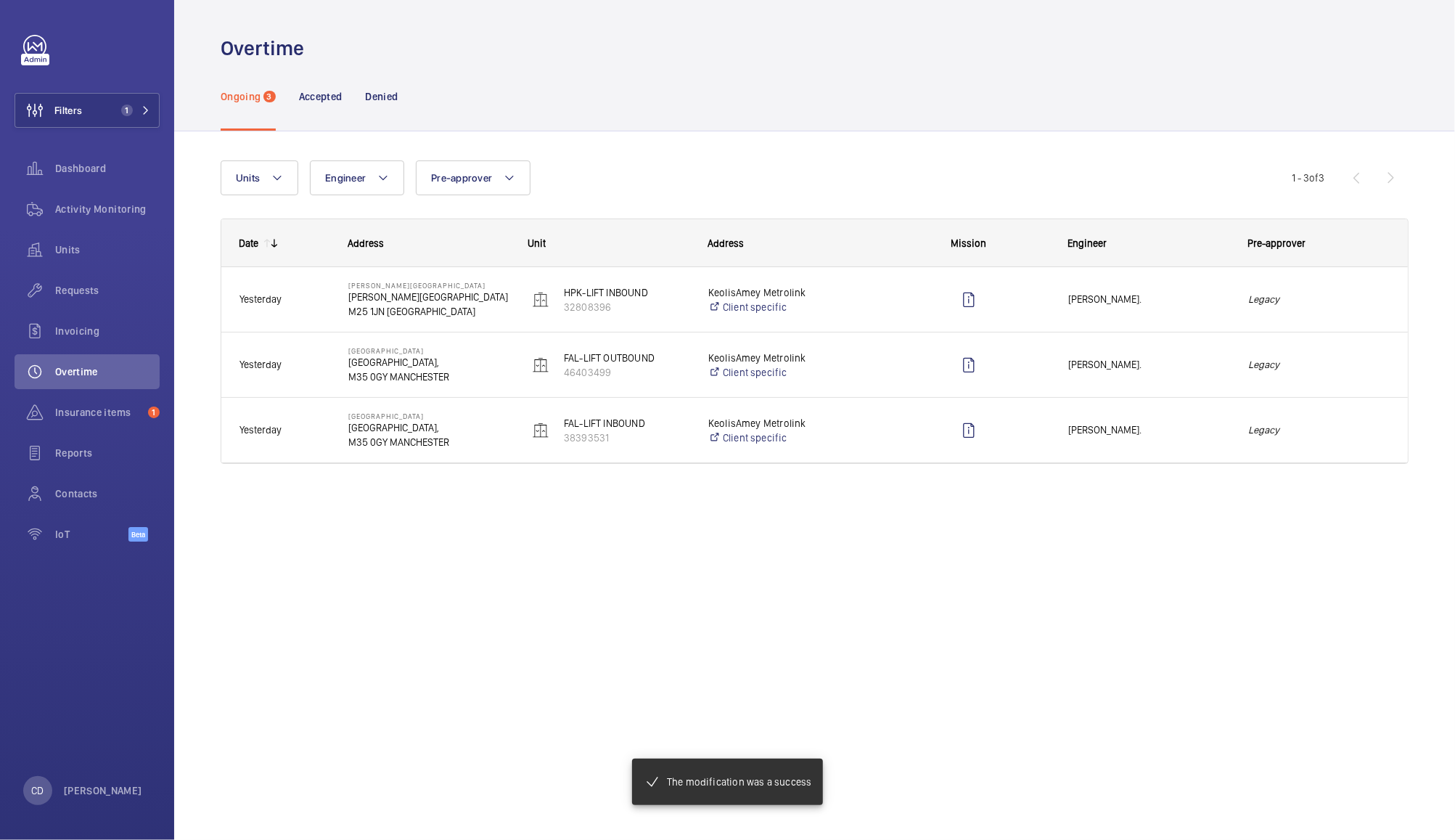
click at [1333, 435] on em "Legacy" at bounding box center [1319, 430] width 143 height 16
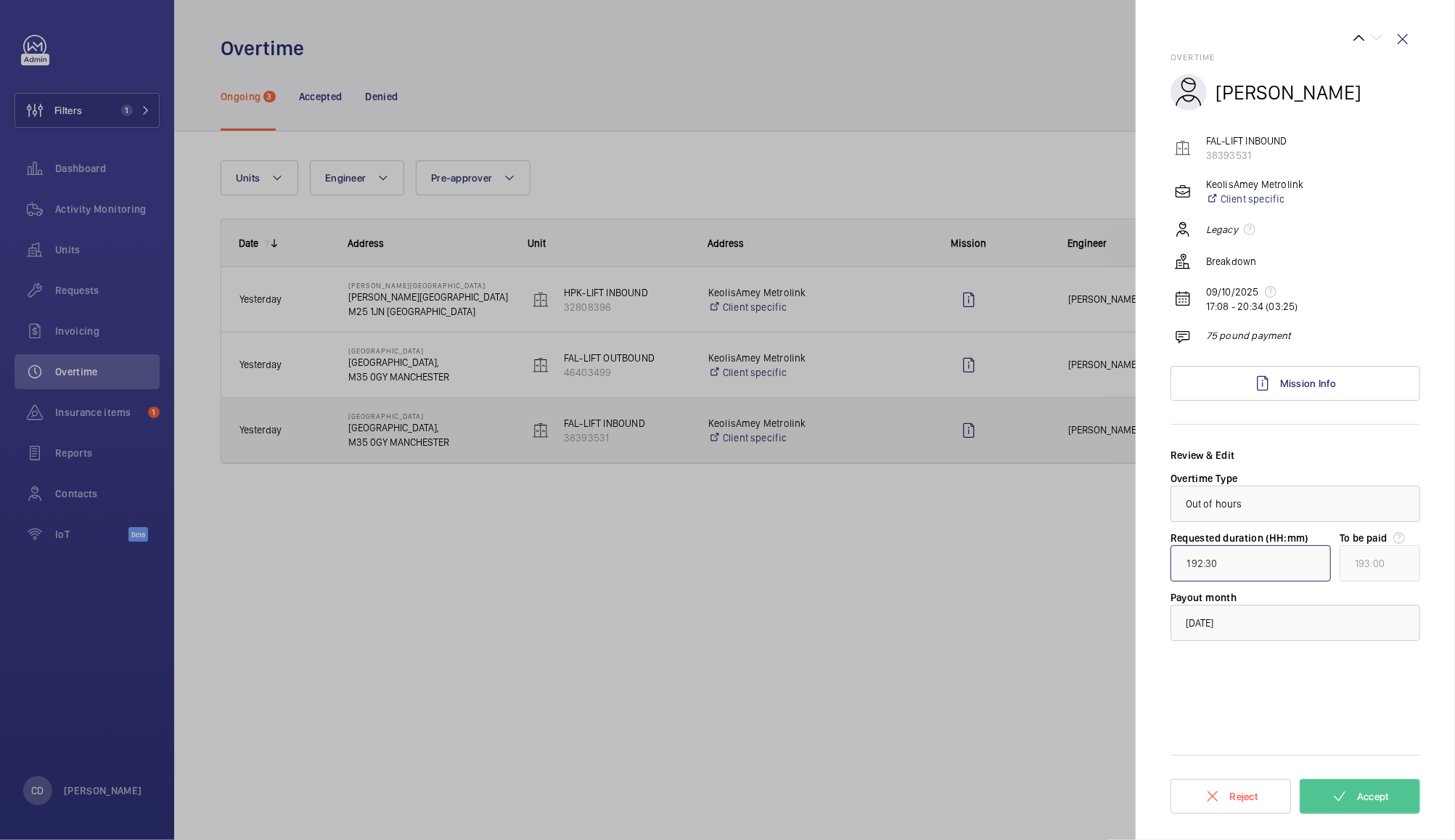
click at [1296, 563] on input "192:30" at bounding box center [1251, 563] width 161 height 36
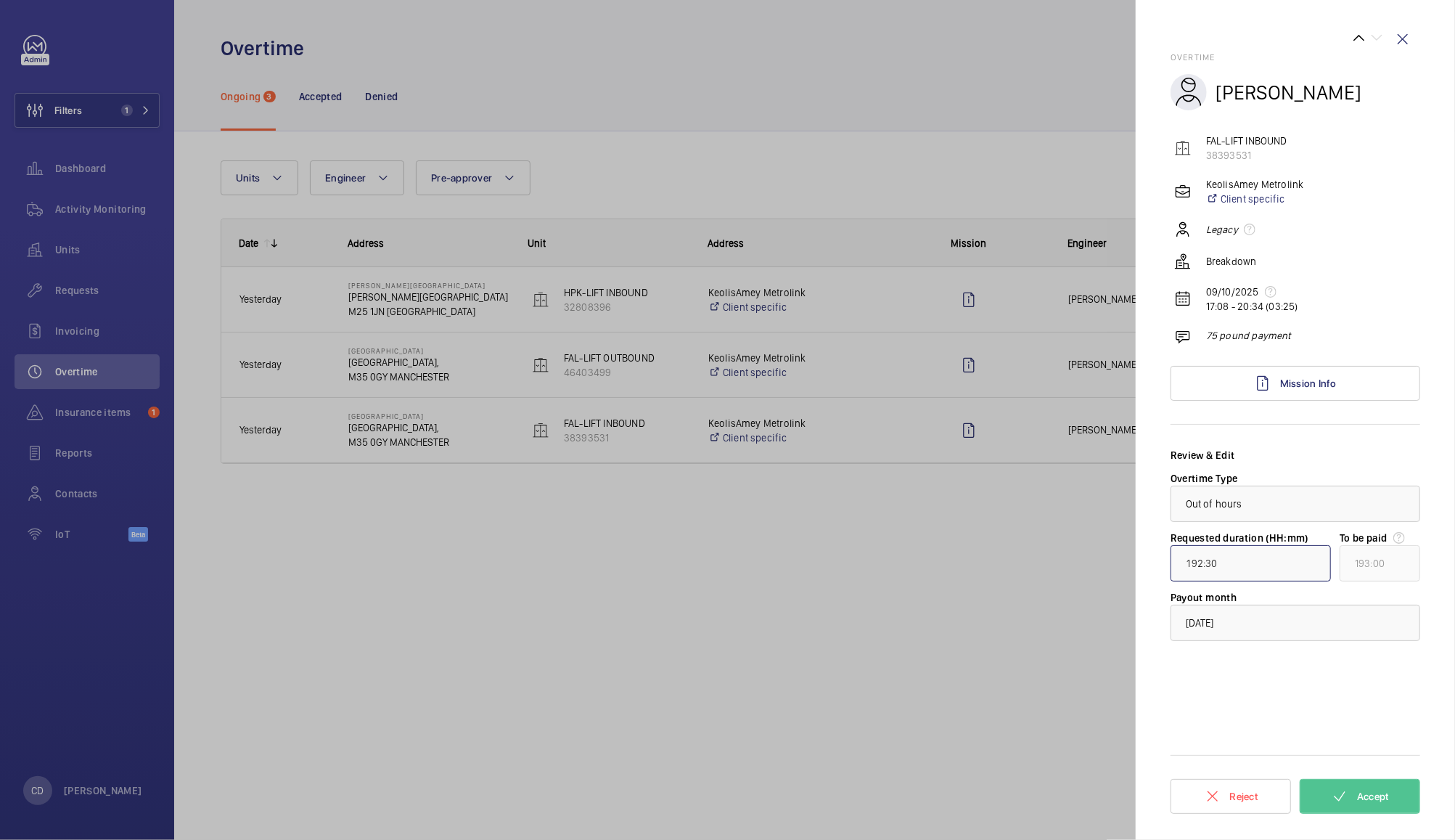
type input "00:30"
type input "01:00"
type input "03:30"
type input "04:00"
click at [1388, 795] on span "Accept" at bounding box center [1373, 796] width 32 height 12
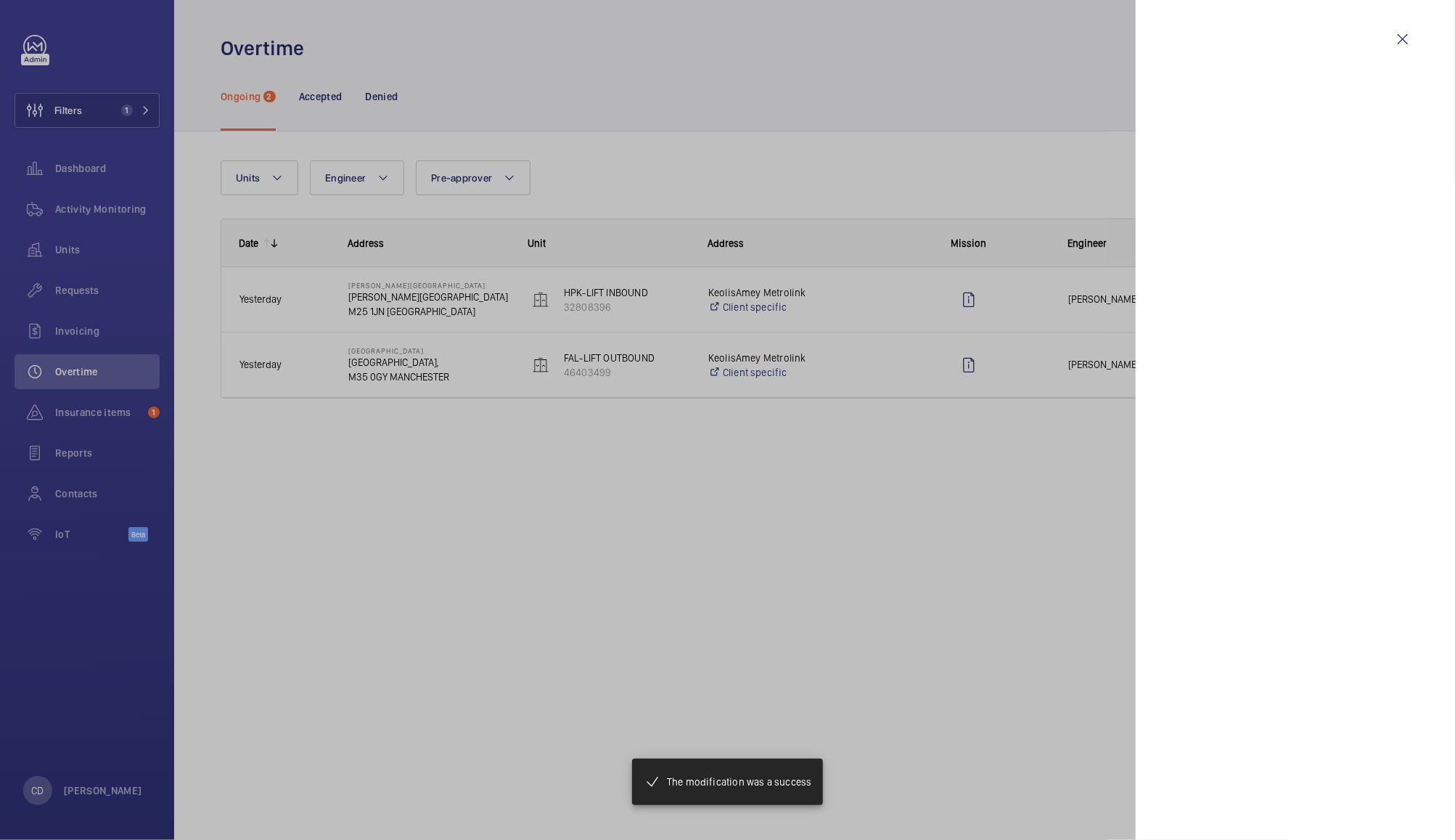
click at [1077, 286] on div at bounding box center [727, 420] width 1455 height 840
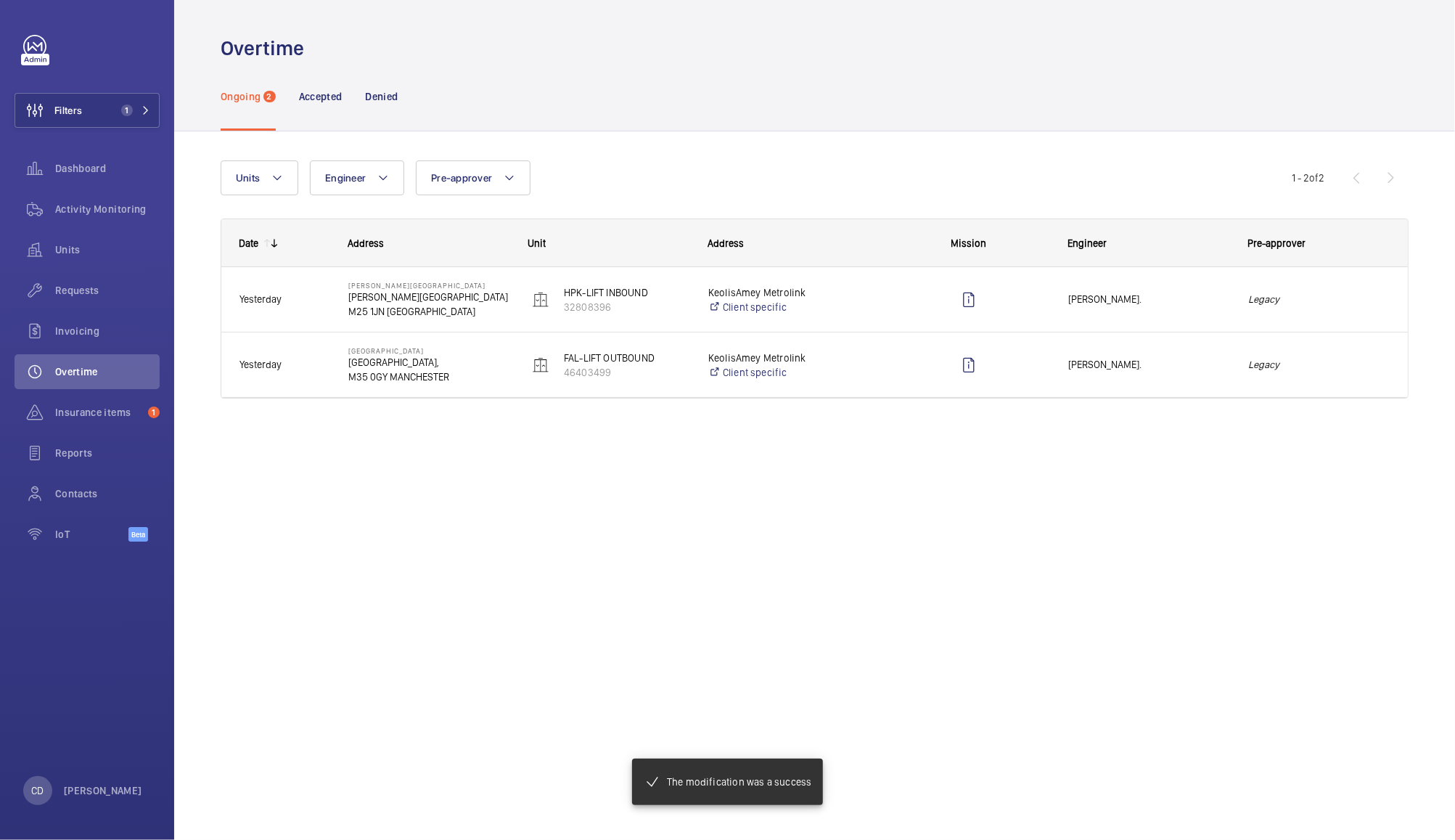
click at [1293, 302] on em "Legacy" at bounding box center [1319, 299] width 143 height 16
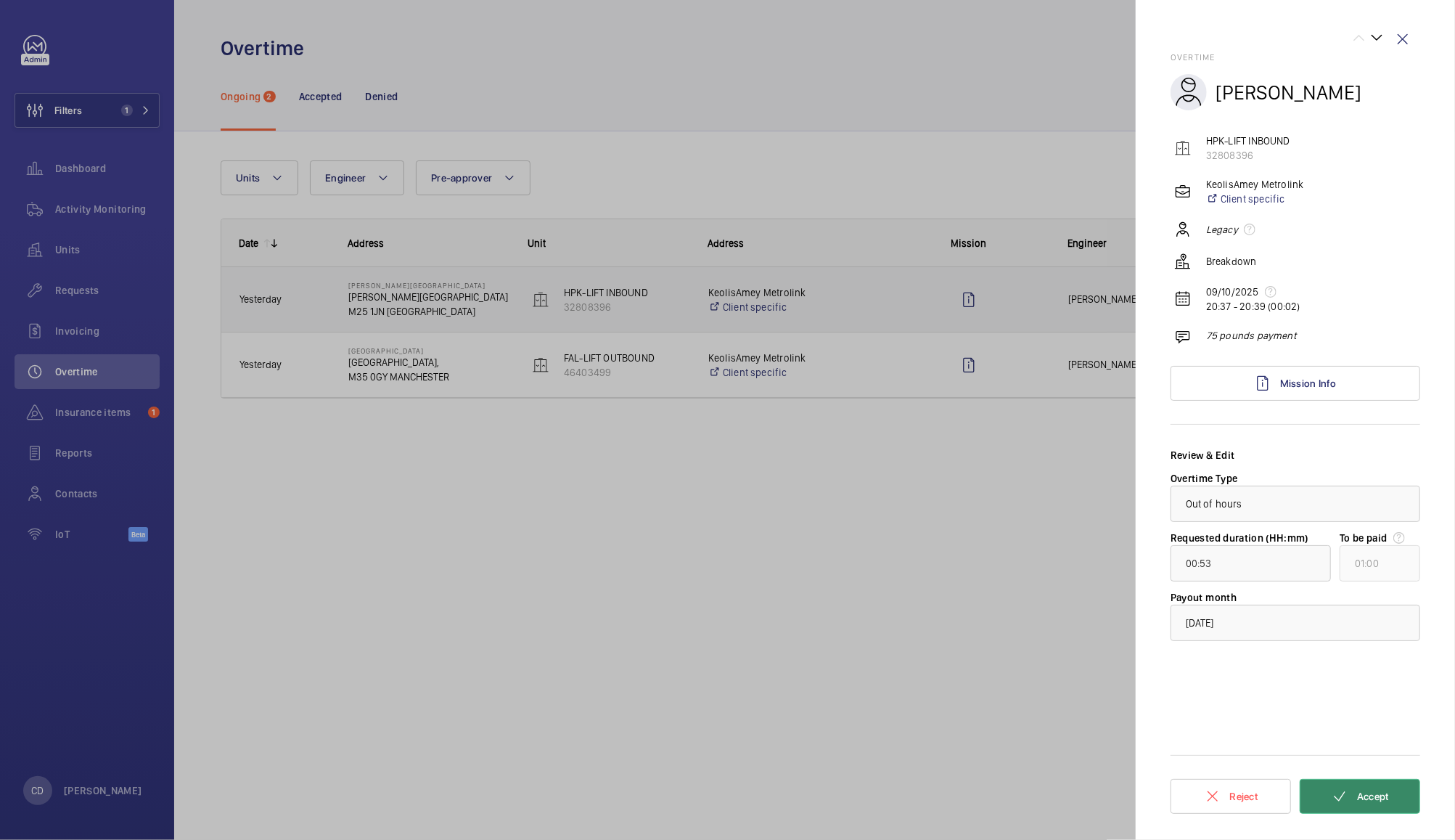
click at [1381, 807] on button "Accept" at bounding box center [1360, 796] width 120 height 35
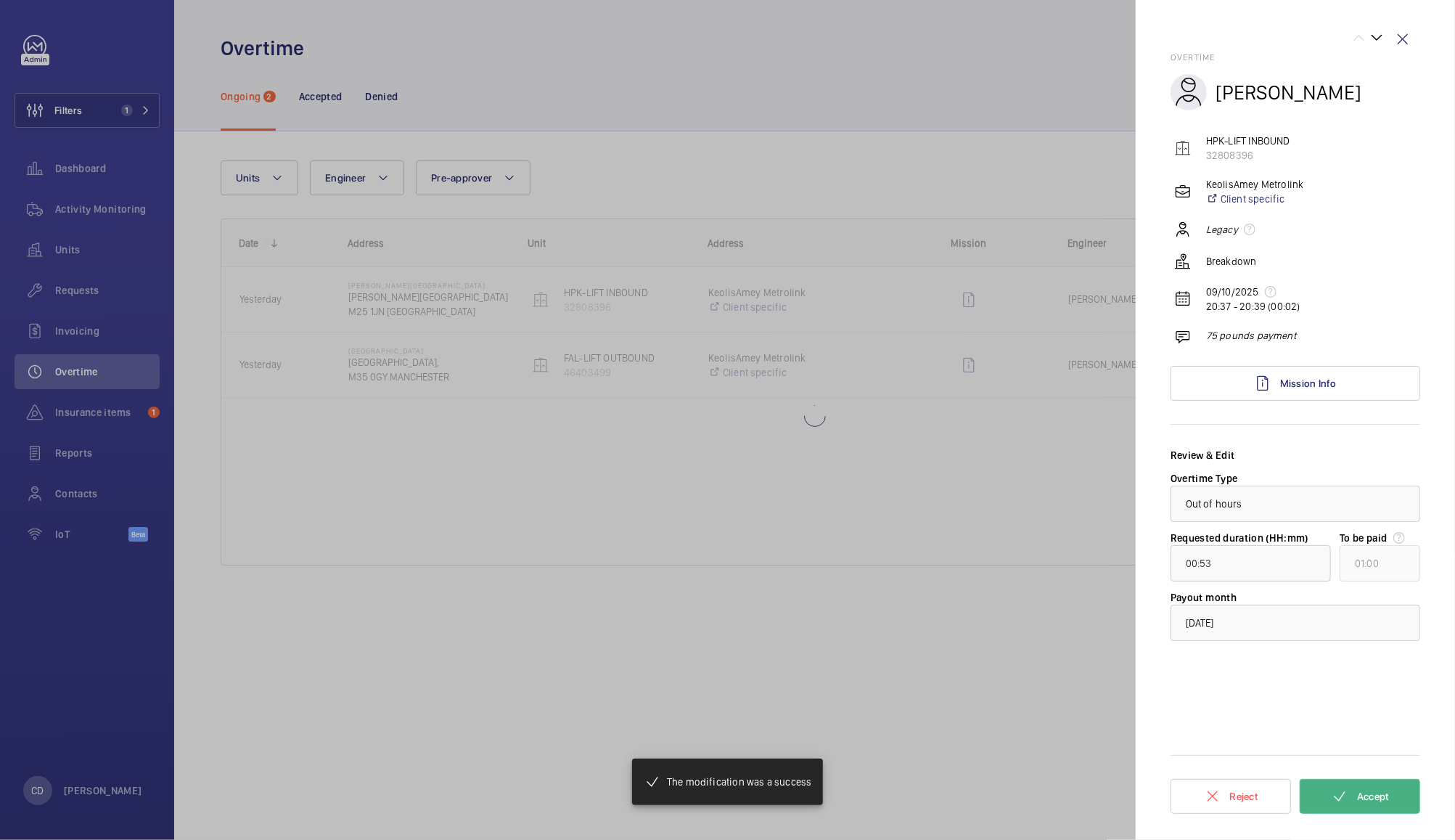
type input "00:15"
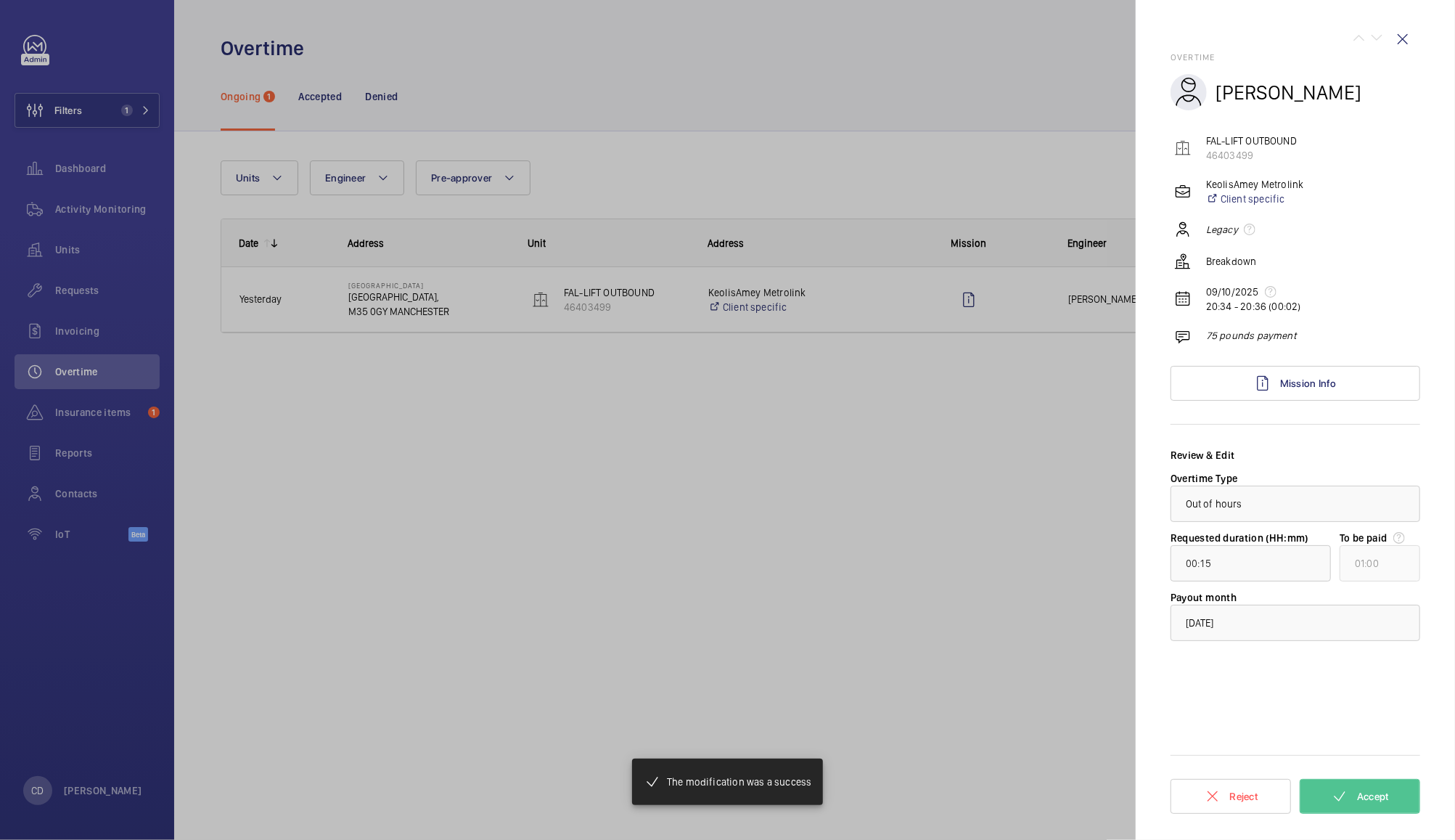
click at [1056, 298] on div at bounding box center [727, 420] width 1455 height 840
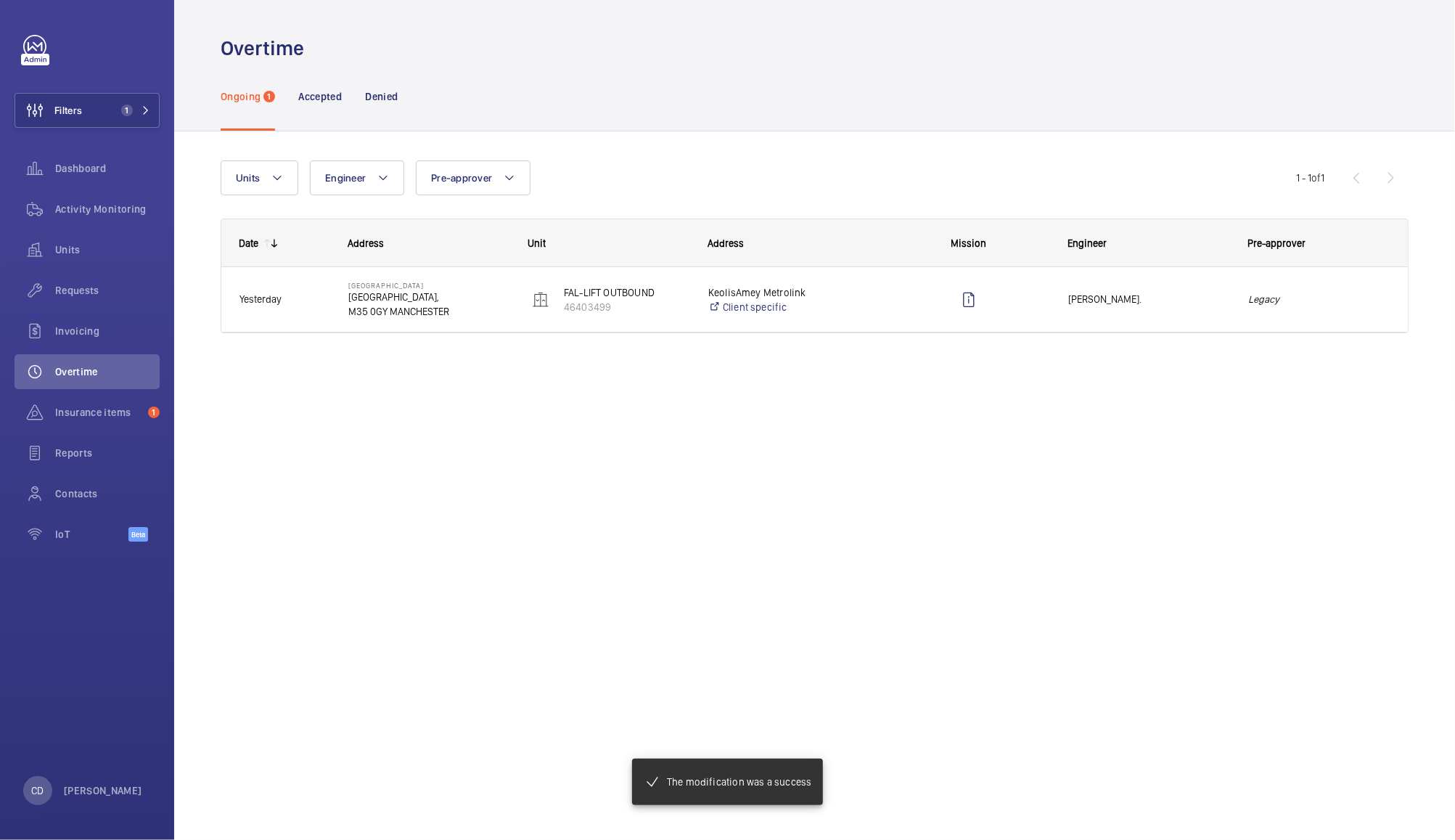
click at [1318, 316] on div "Legacy" at bounding box center [1319, 298] width 177 height 45
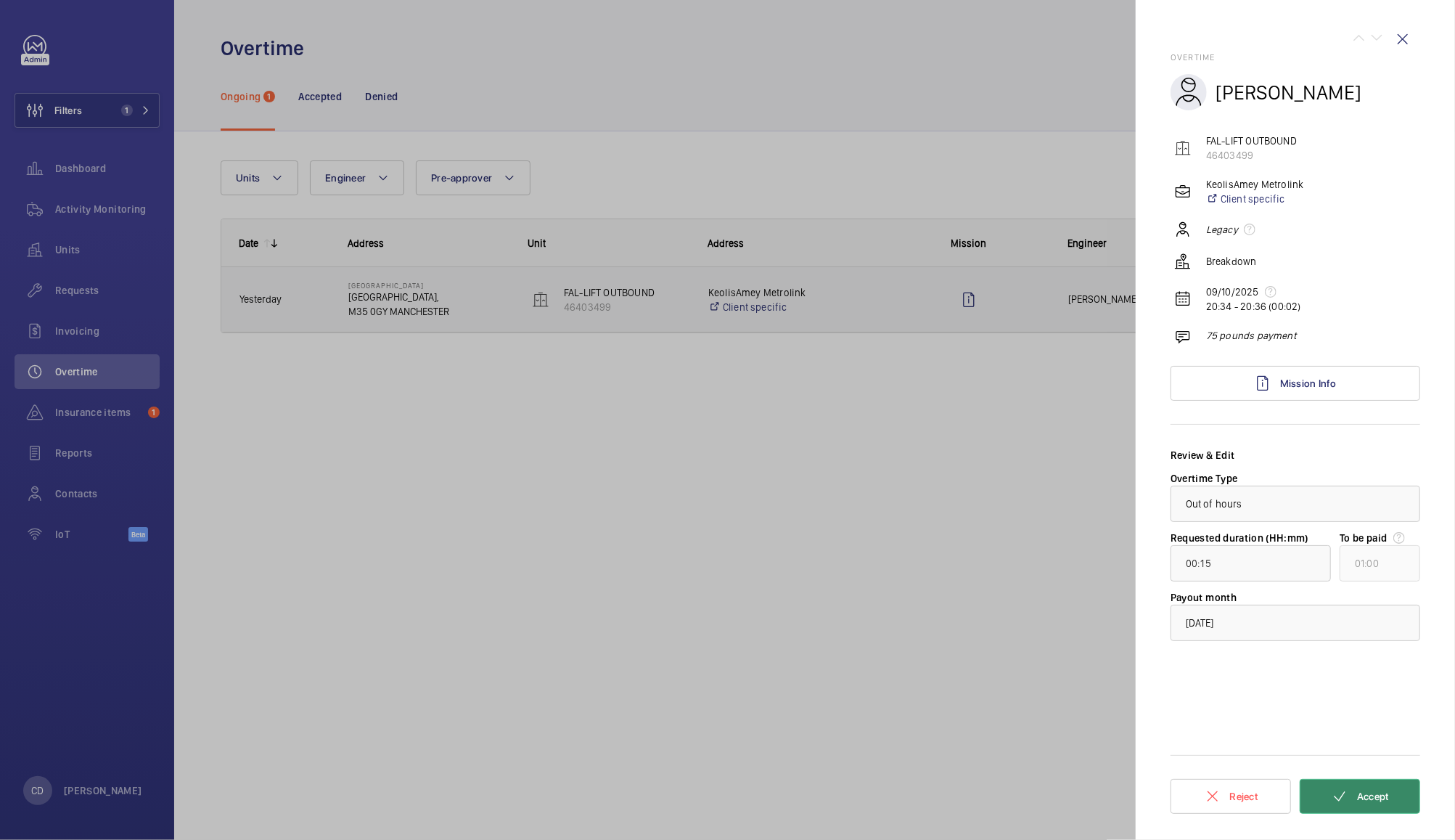
click at [1415, 795] on button "Accept" at bounding box center [1360, 796] width 120 height 35
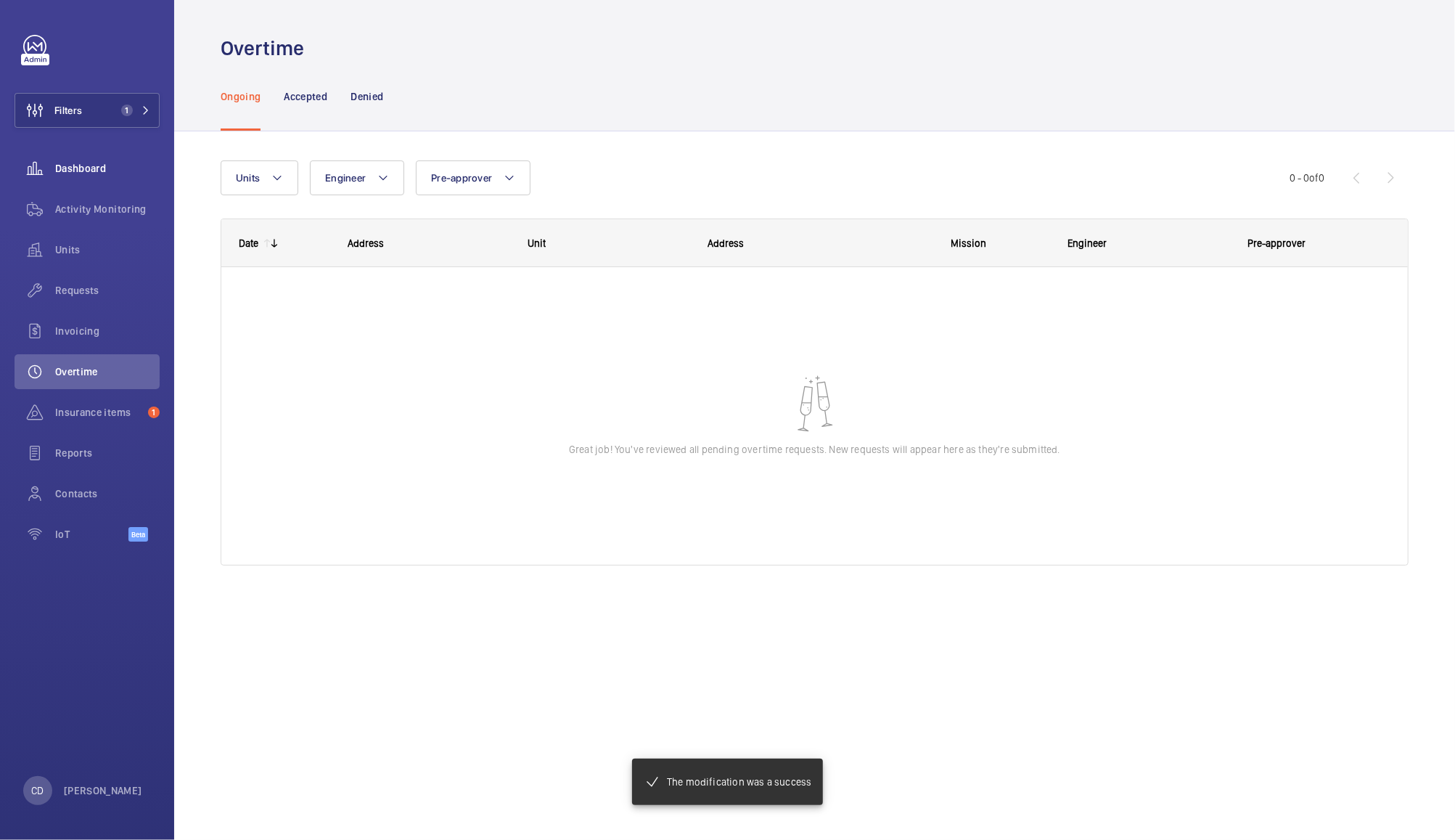
click at [93, 153] on div "Dashboard" at bounding box center [87, 168] width 145 height 35
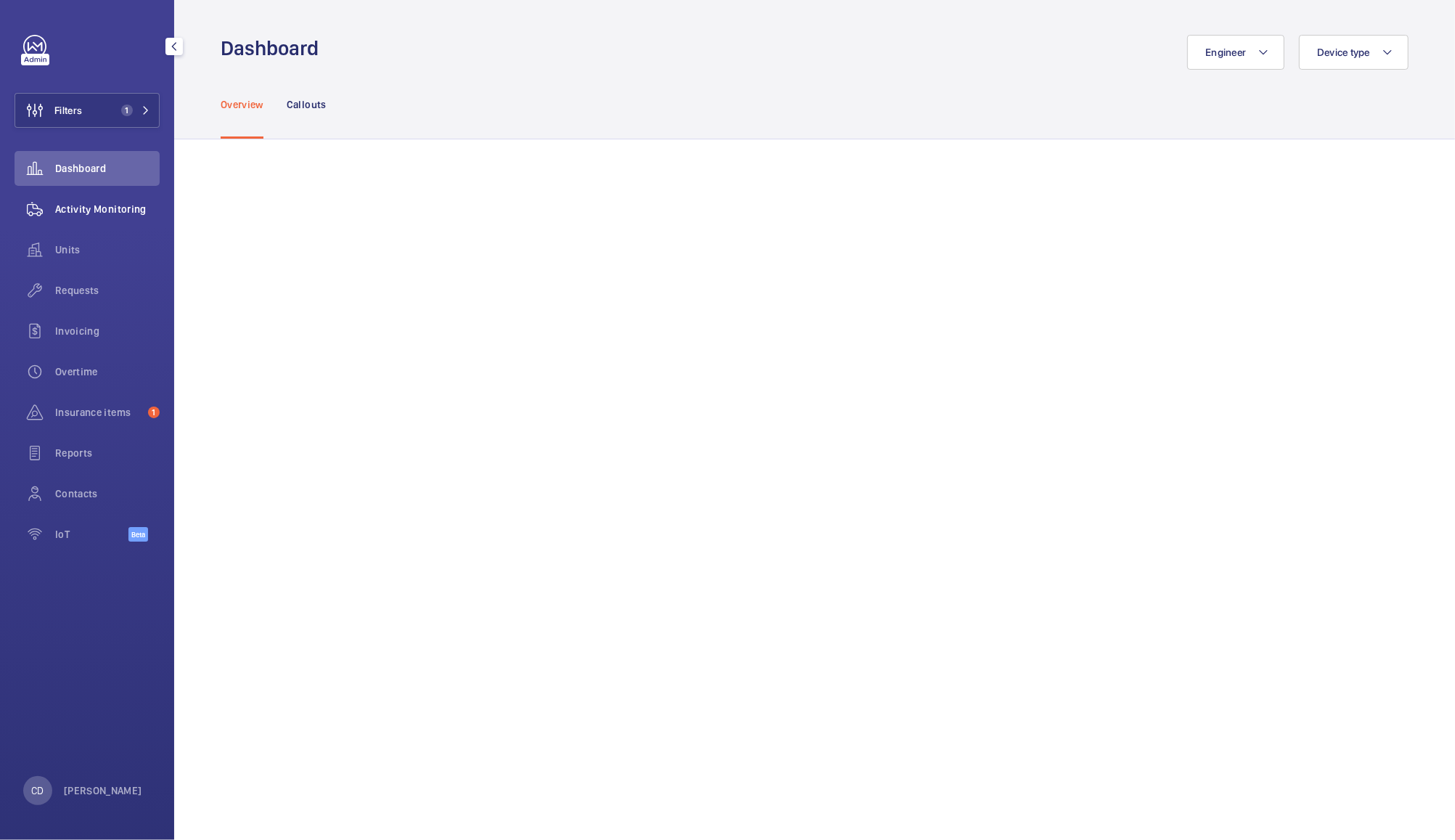
click at [93, 209] on span "Activity Monitoring" at bounding box center [107, 209] width 105 height 15
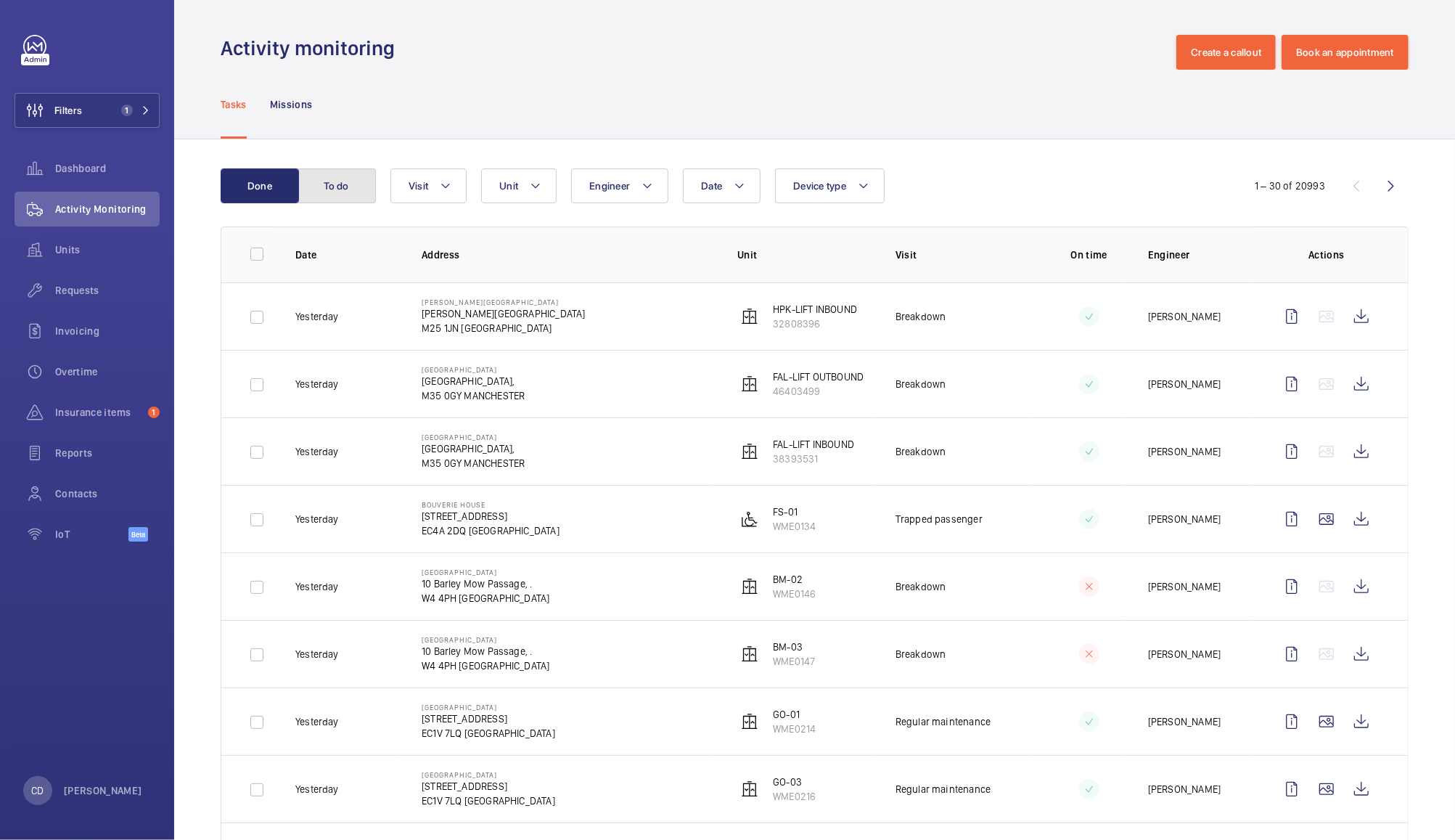
click at [335, 185] on button "To do" at bounding box center [336, 185] width 78 height 35
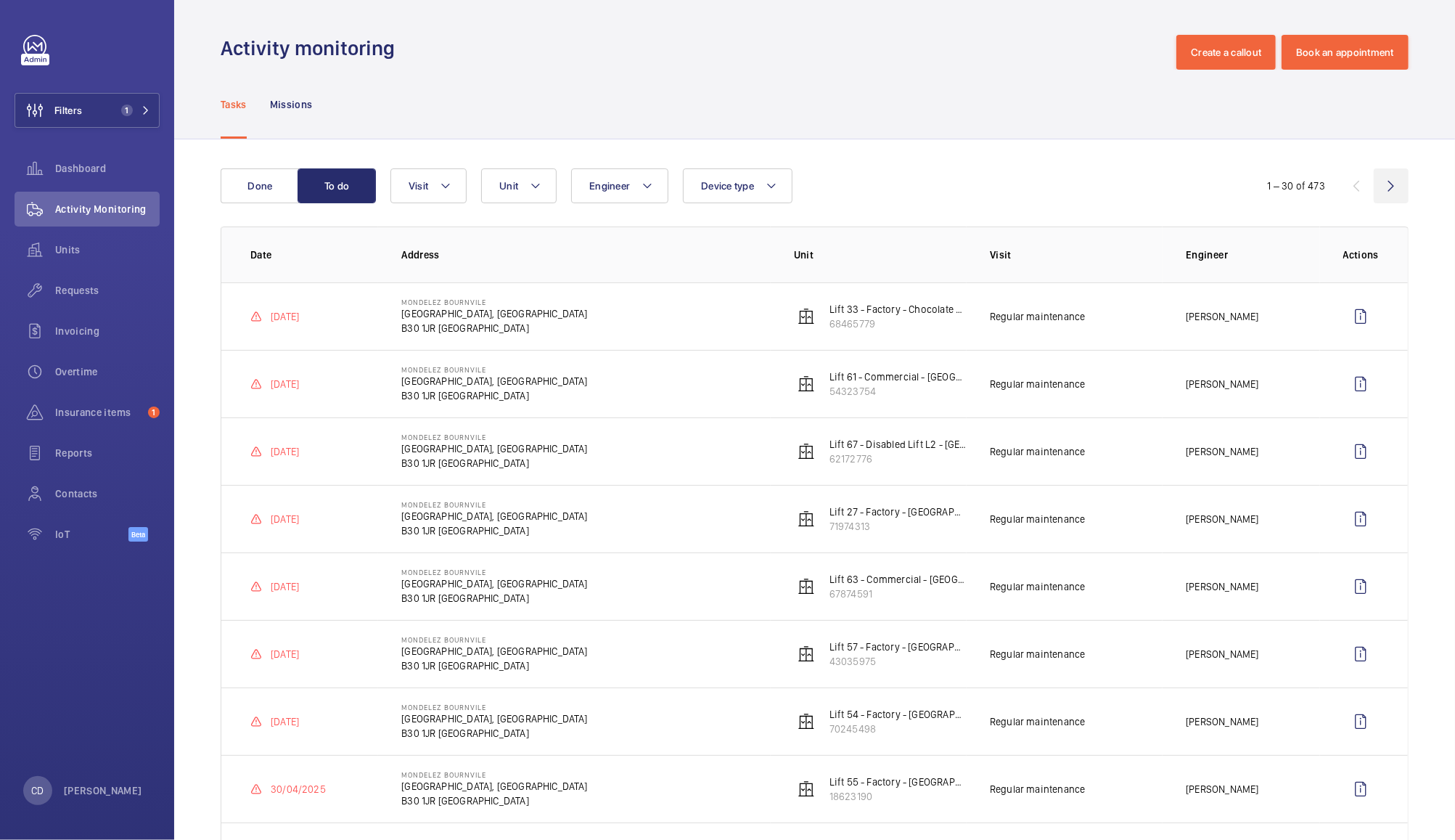
click at [1376, 192] on wm-front-icon-button at bounding box center [1392, 185] width 35 height 35
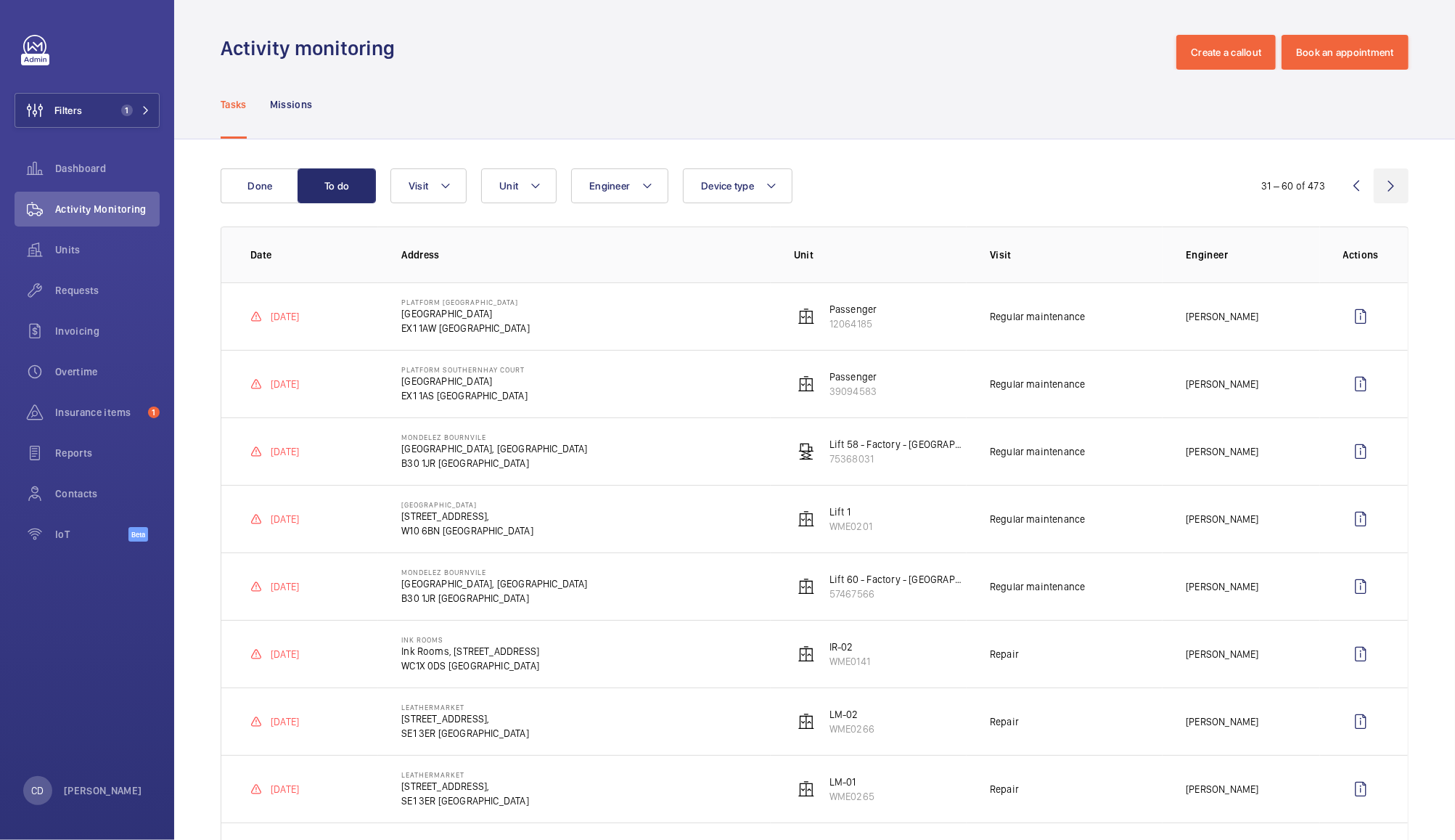
click at [1377, 192] on wm-front-icon-button at bounding box center [1392, 185] width 35 height 35
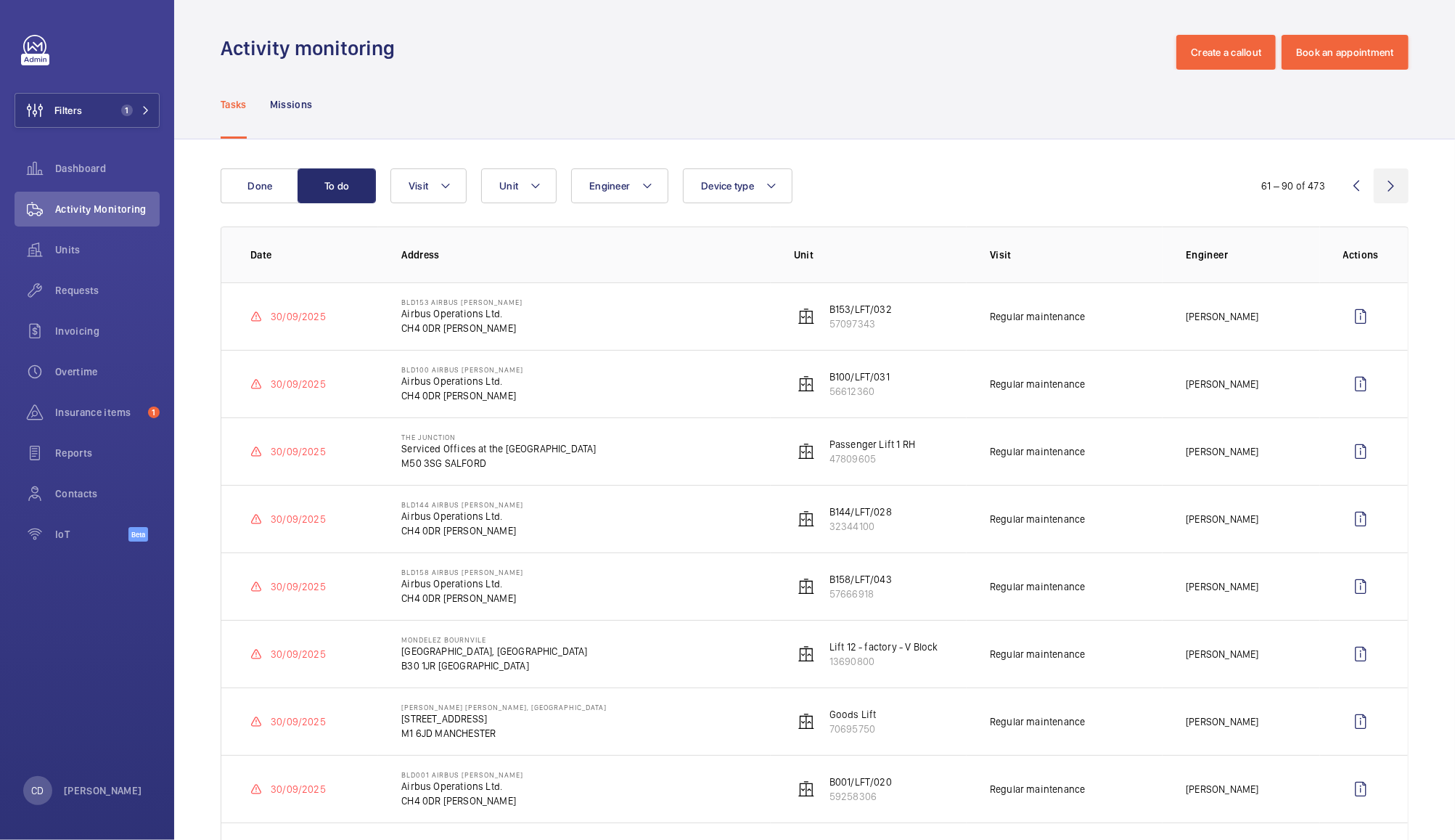
click at [1383, 187] on wm-front-icon-button at bounding box center [1392, 185] width 35 height 35
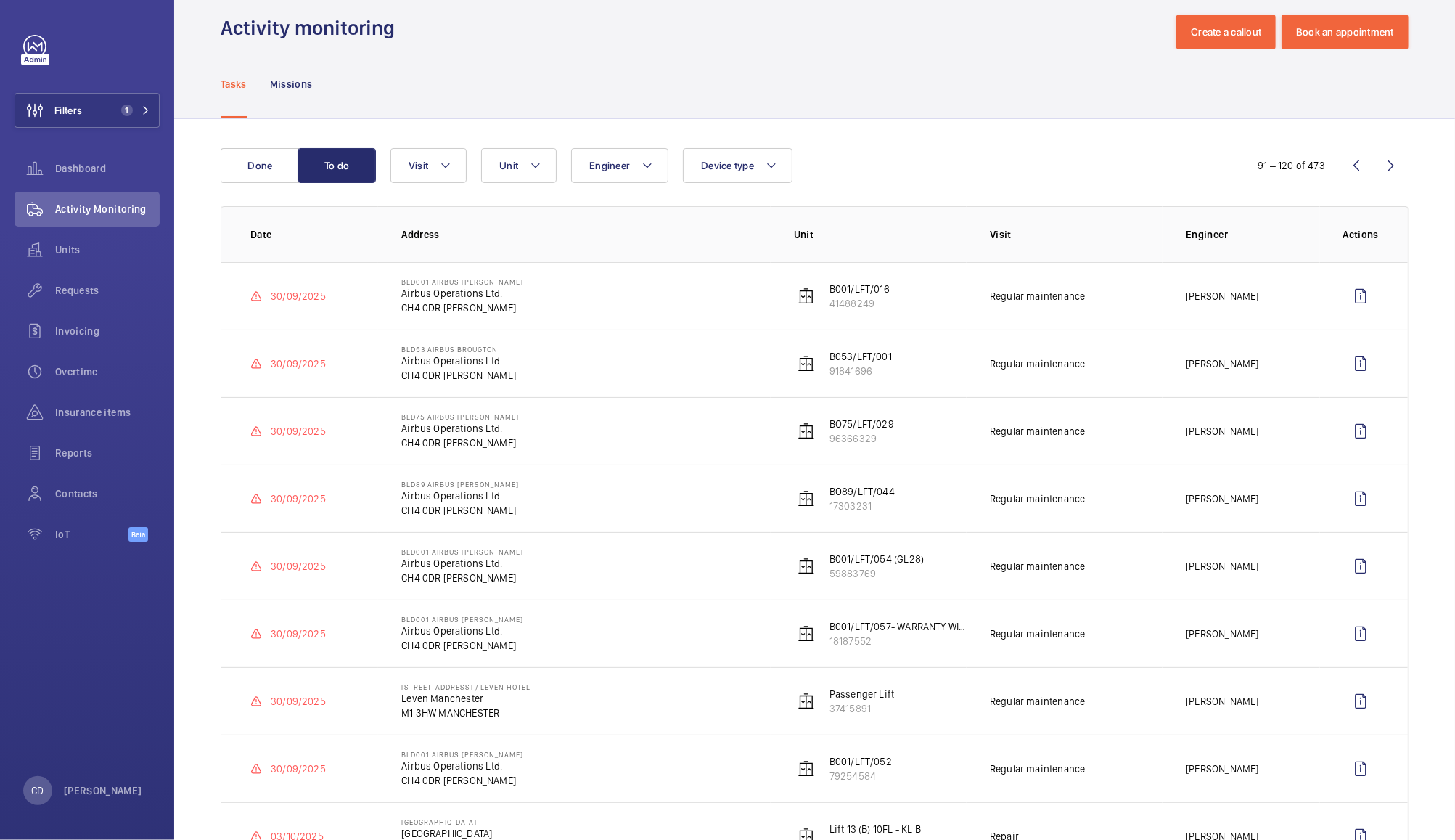
scroll to position [21, 0]
click at [1355, 157] on wm-front-icon-button at bounding box center [1356, 165] width 35 height 35
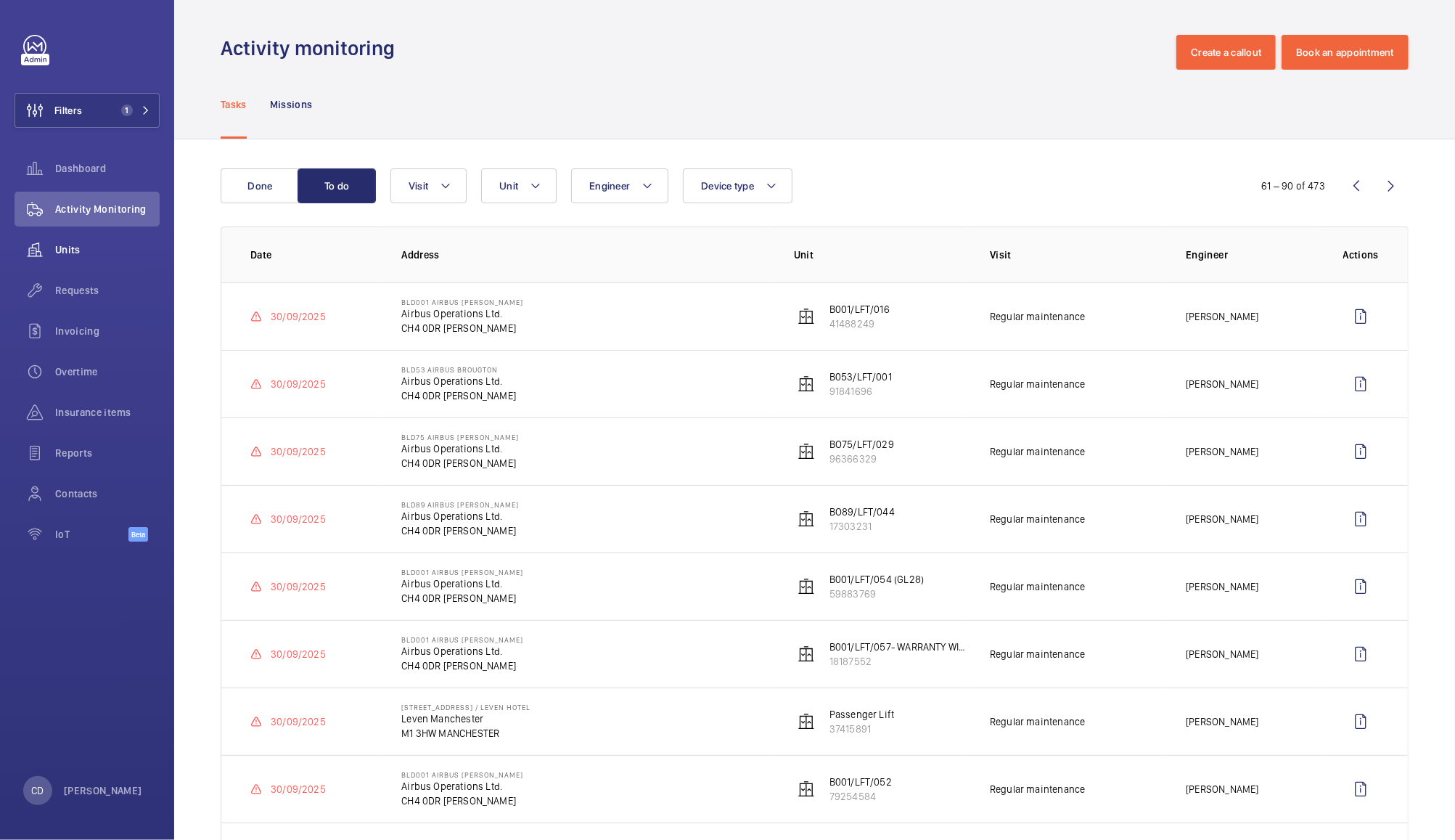
click at [79, 251] on span "Units" at bounding box center [107, 250] width 105 height 15
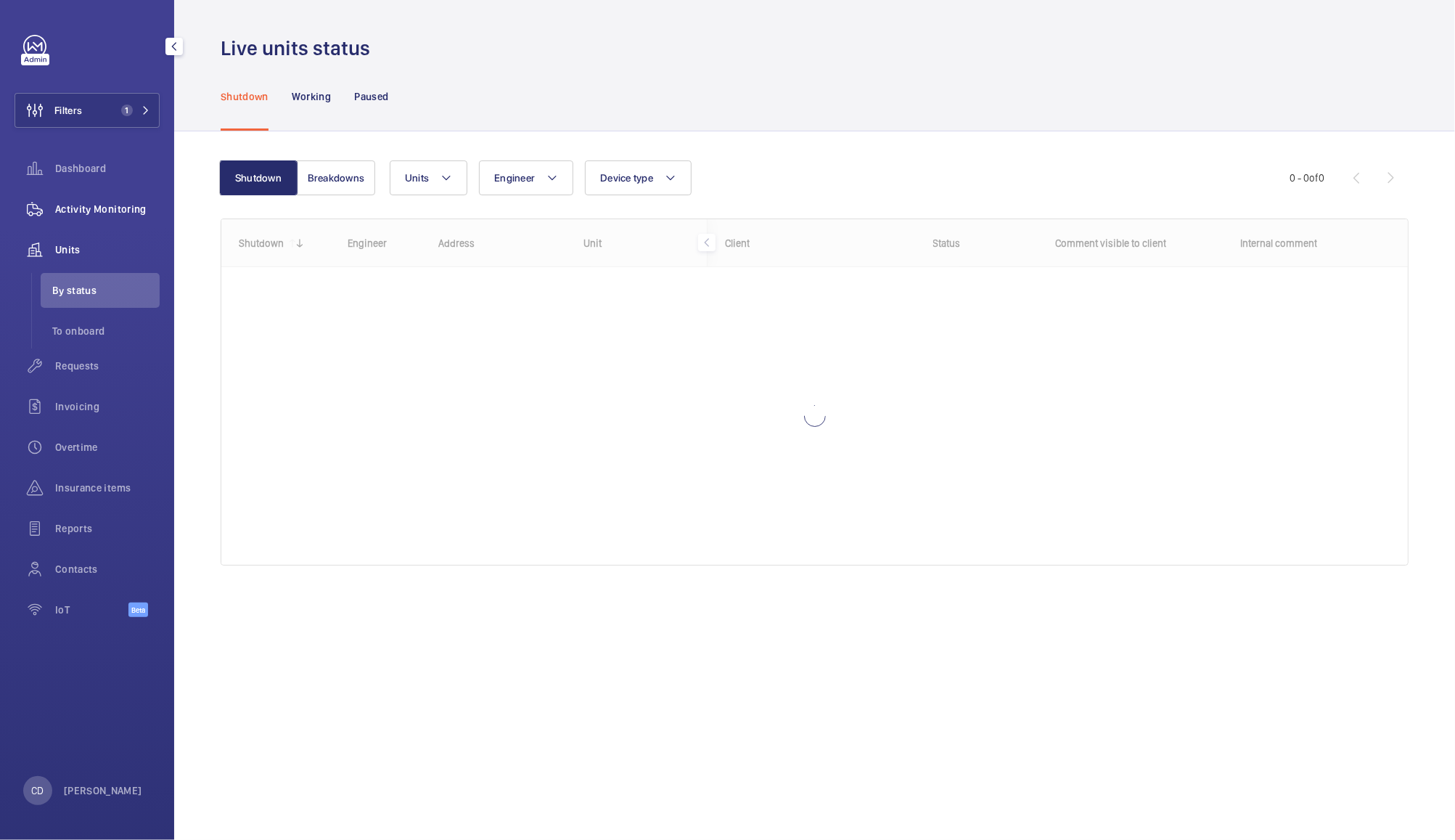
click at [128, 214] on span "Activity Monitoring" at bounding box center [107, 209] width 105 height 15
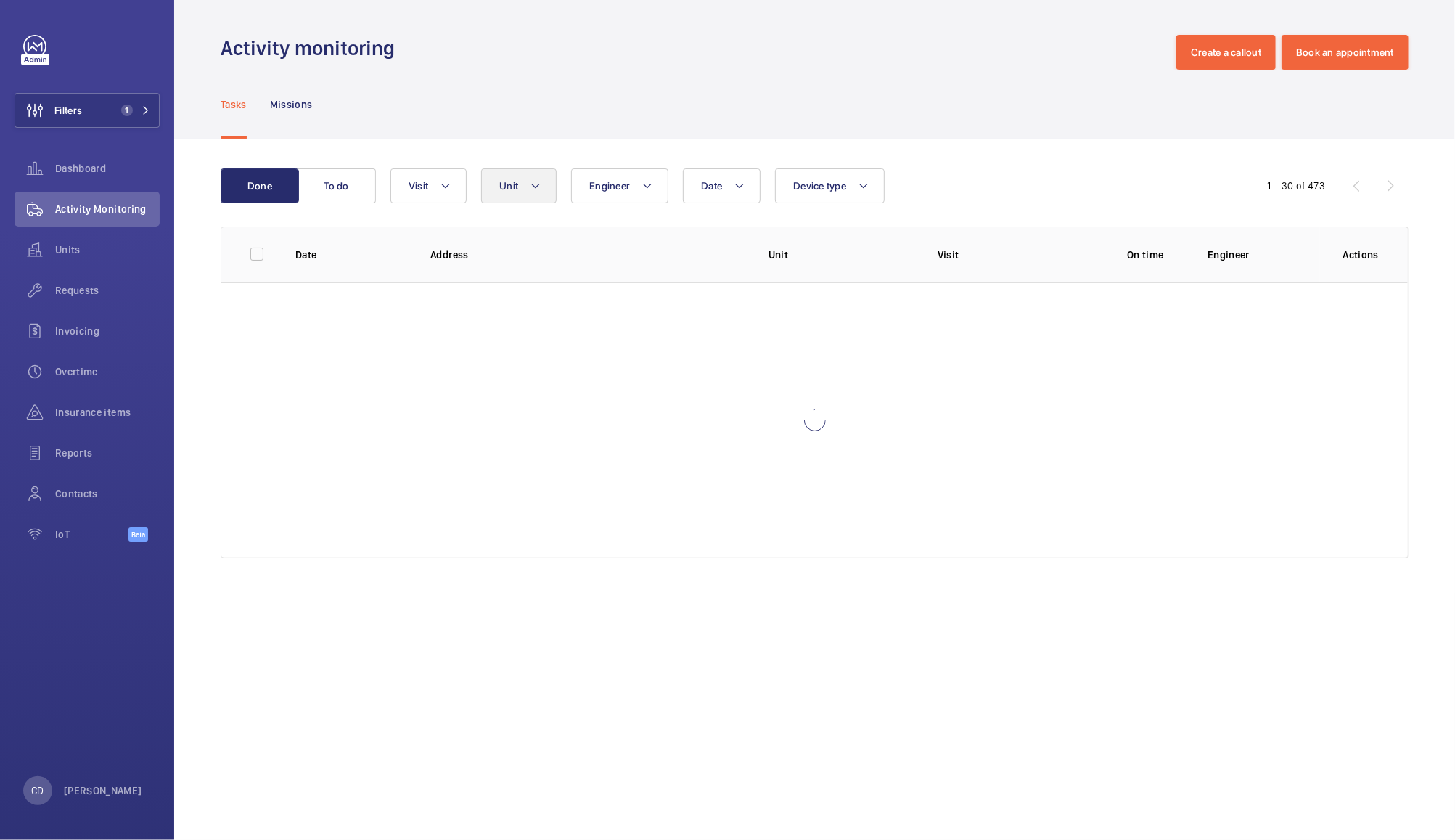
click at [539, 185] on mat-icon at bounding box center [536, 185] width 12 height 17
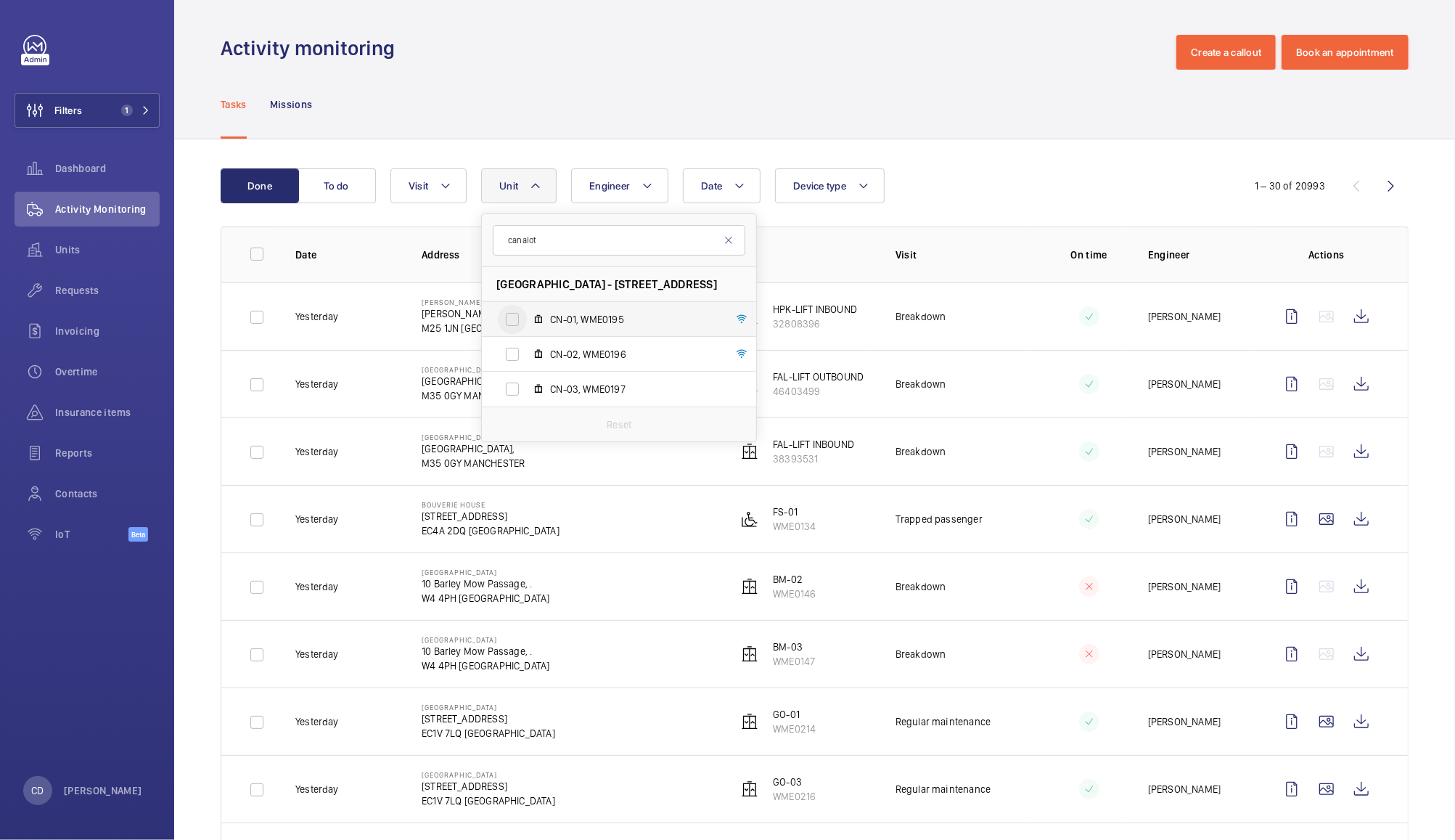
type input "canalot"
click at [513, 325] on input "CN-01, WME0195" at bounding box center [512, 319] width 29 height 29
checkbox input "true"
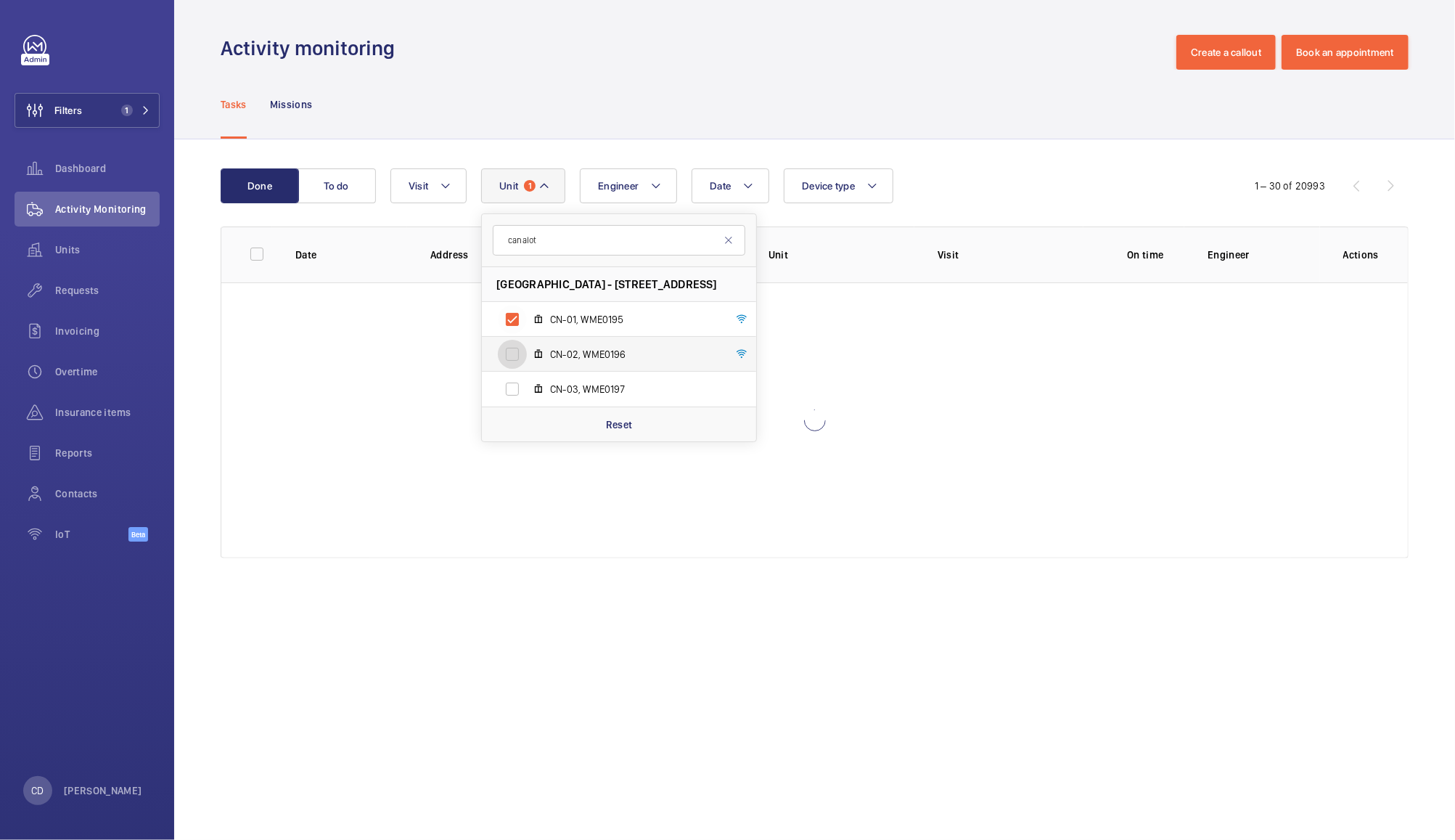
click at [502, 341] on input "CN-02, WME0196" at bounding box center [512, 354] width 29 height 29
checkbox input "true"
click at [505, 381] on input "CN-03, WME0197" at bounding box center [512, 388] width 29 height 29
checkbox input "true"
click at [1071, 150] on div "Done To do Date Engineer Unit 3 canalot Canalot Studios - 222 Kensal Road,, W10…" at bounding box center [814, 366] width 1281 height 453
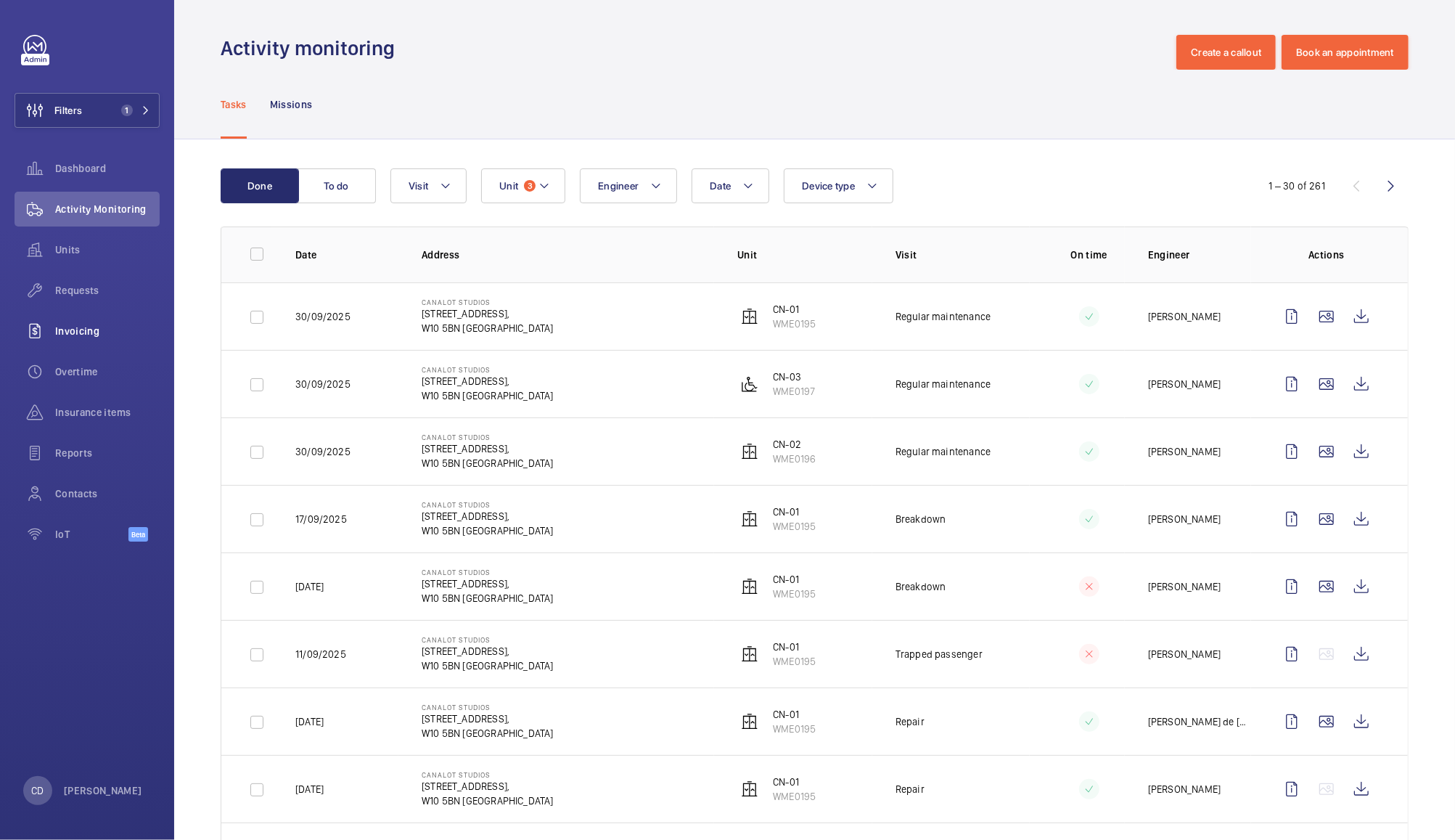
click at [76, 326] on span "Invoicing" at bounding box center [107, 331] width 105 height 15
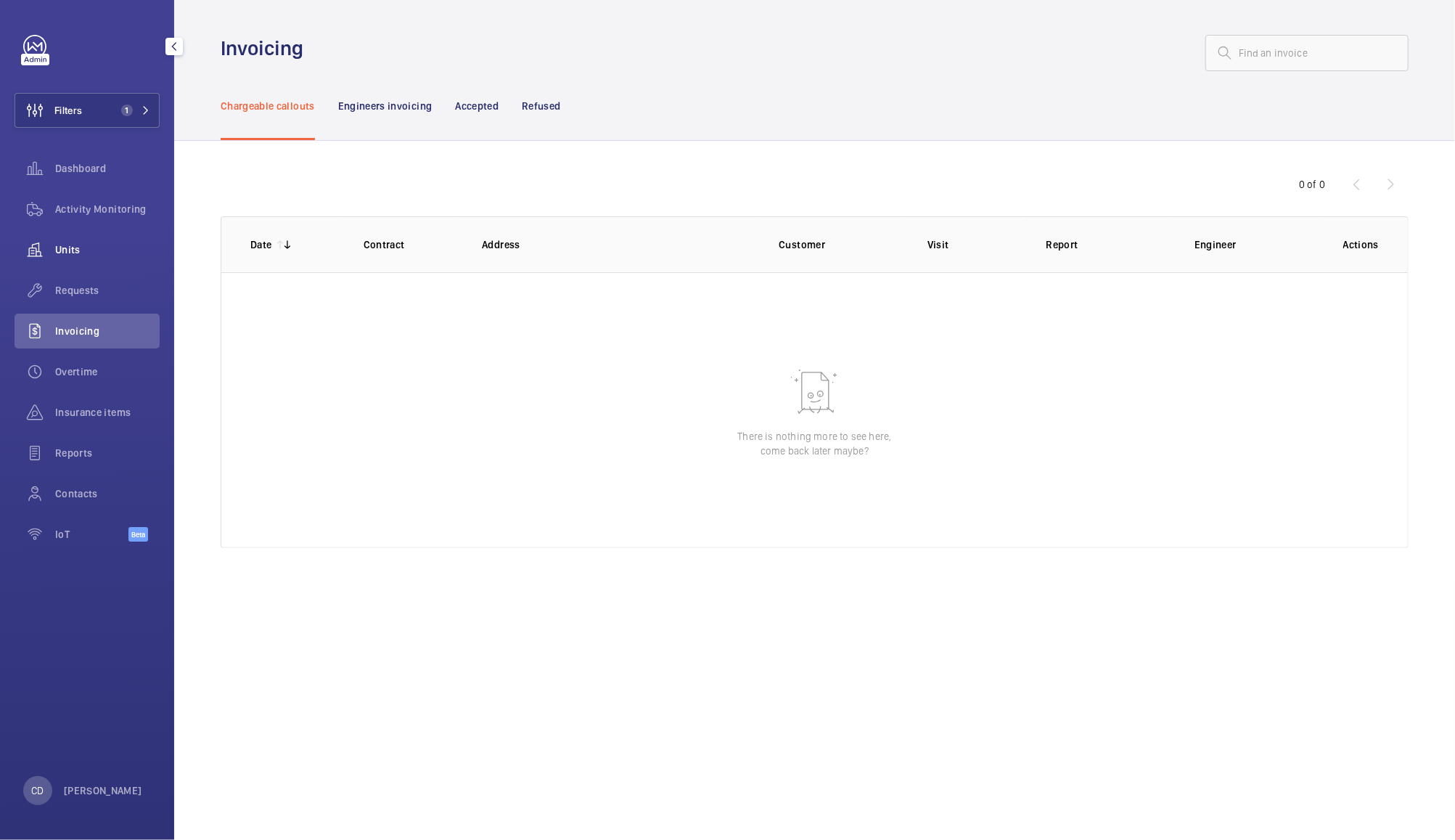
click at [73, 250] on span "Units" at bounding box center [107, 250] width 105 height 15
